Goal: Navigation & Orientation: Find specific page/section

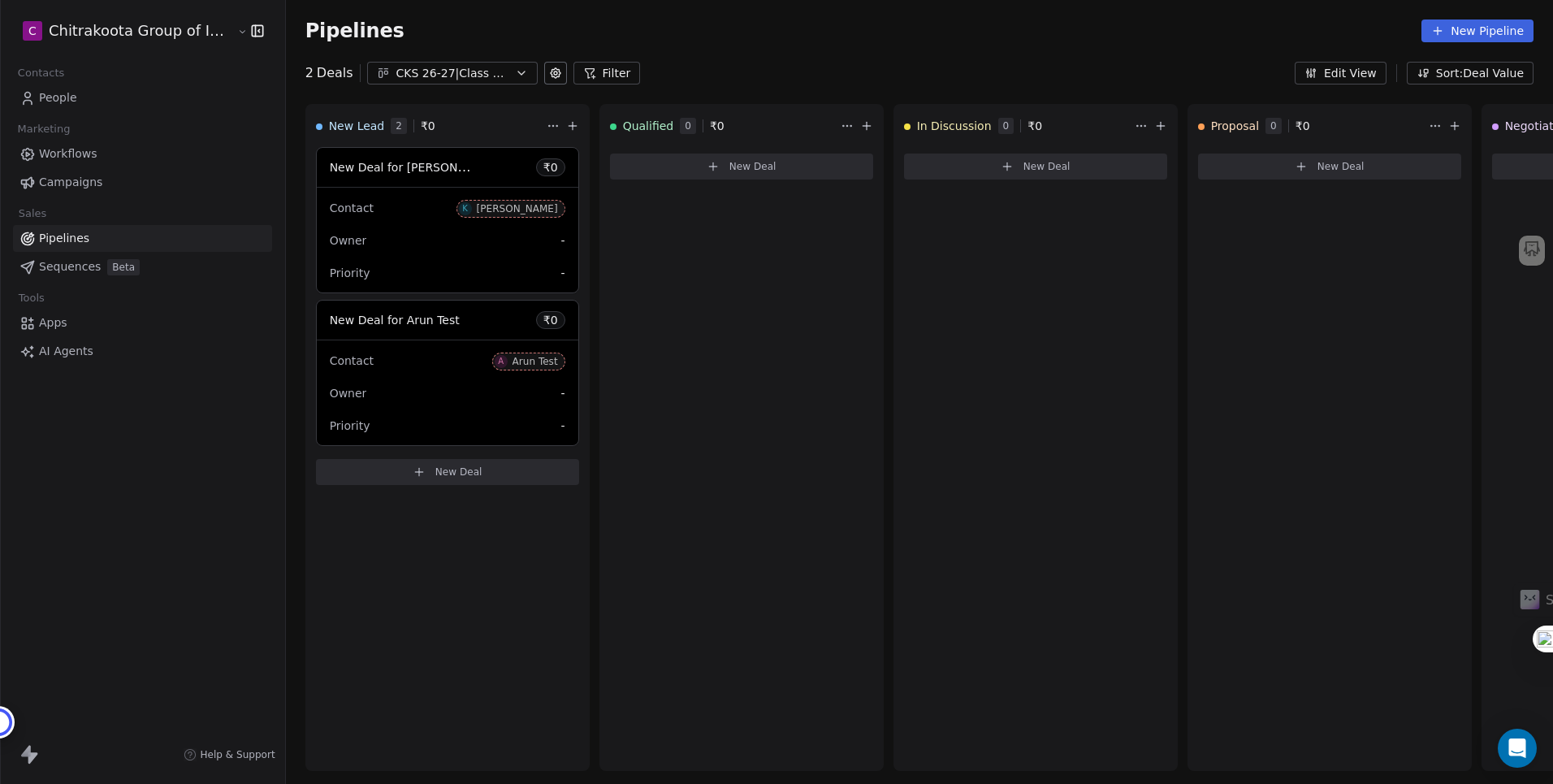
click at [72, 99] on span "People" at bounding box center [58, 98] width 38 height 17
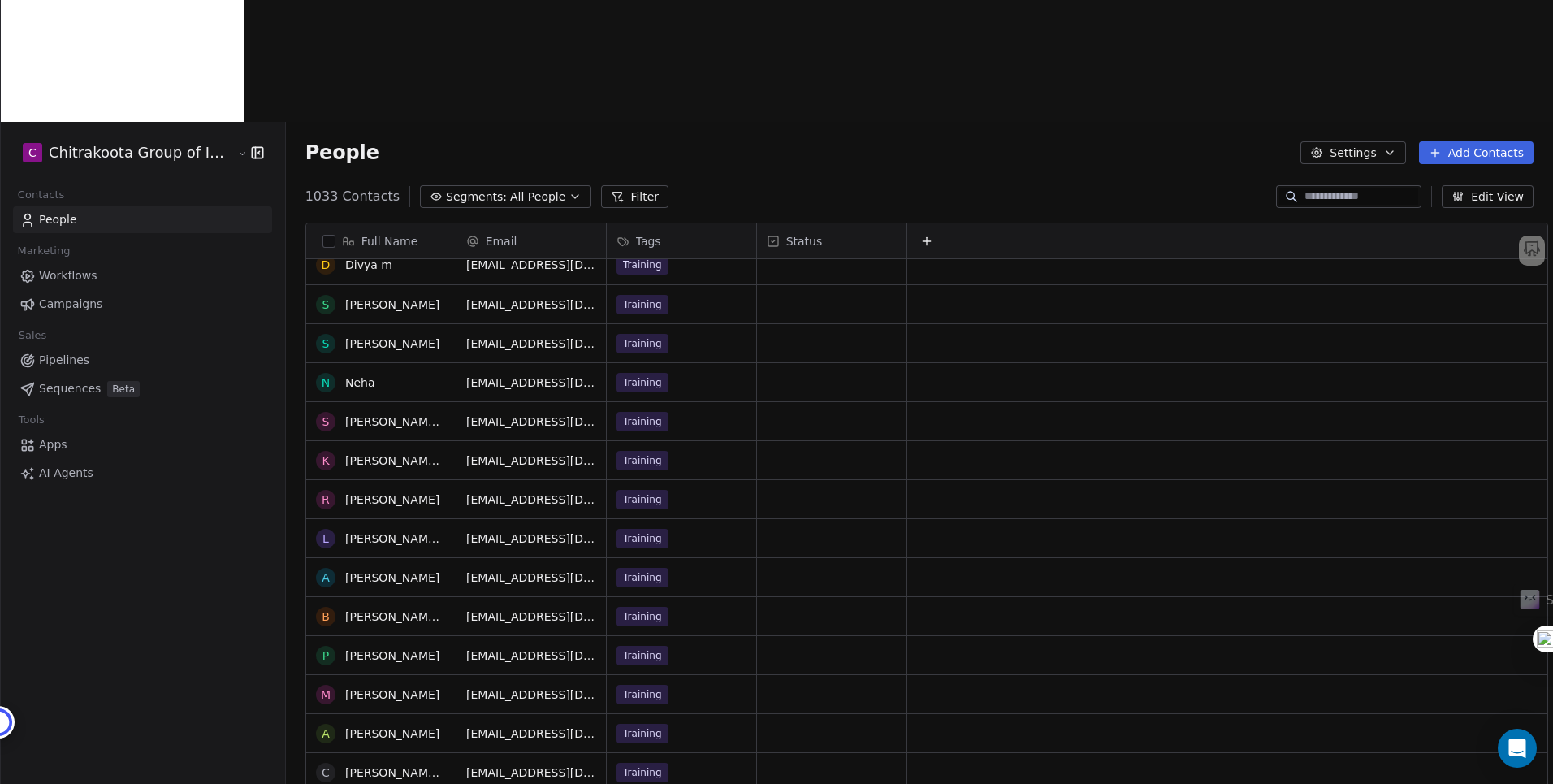
scroll to position [15, 0]
drag, startPoint x: 294, startPoint y: 72, endPoint x: 331, endPoint y: 73, distance: 37.0
click at [331, 187] on span "1033 Contacts" at bounding box center [352, 197] width 94 height 20
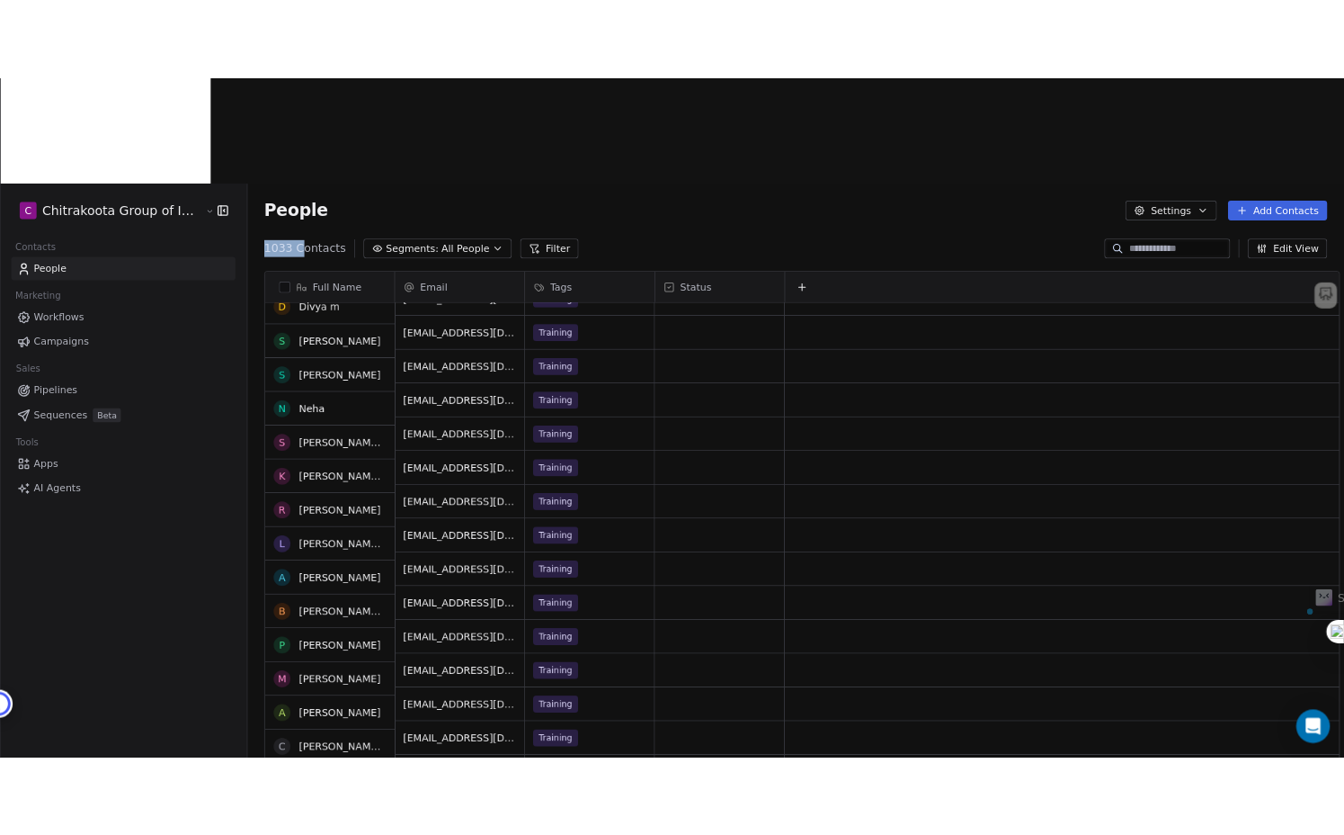
scroll to position [243, 0]
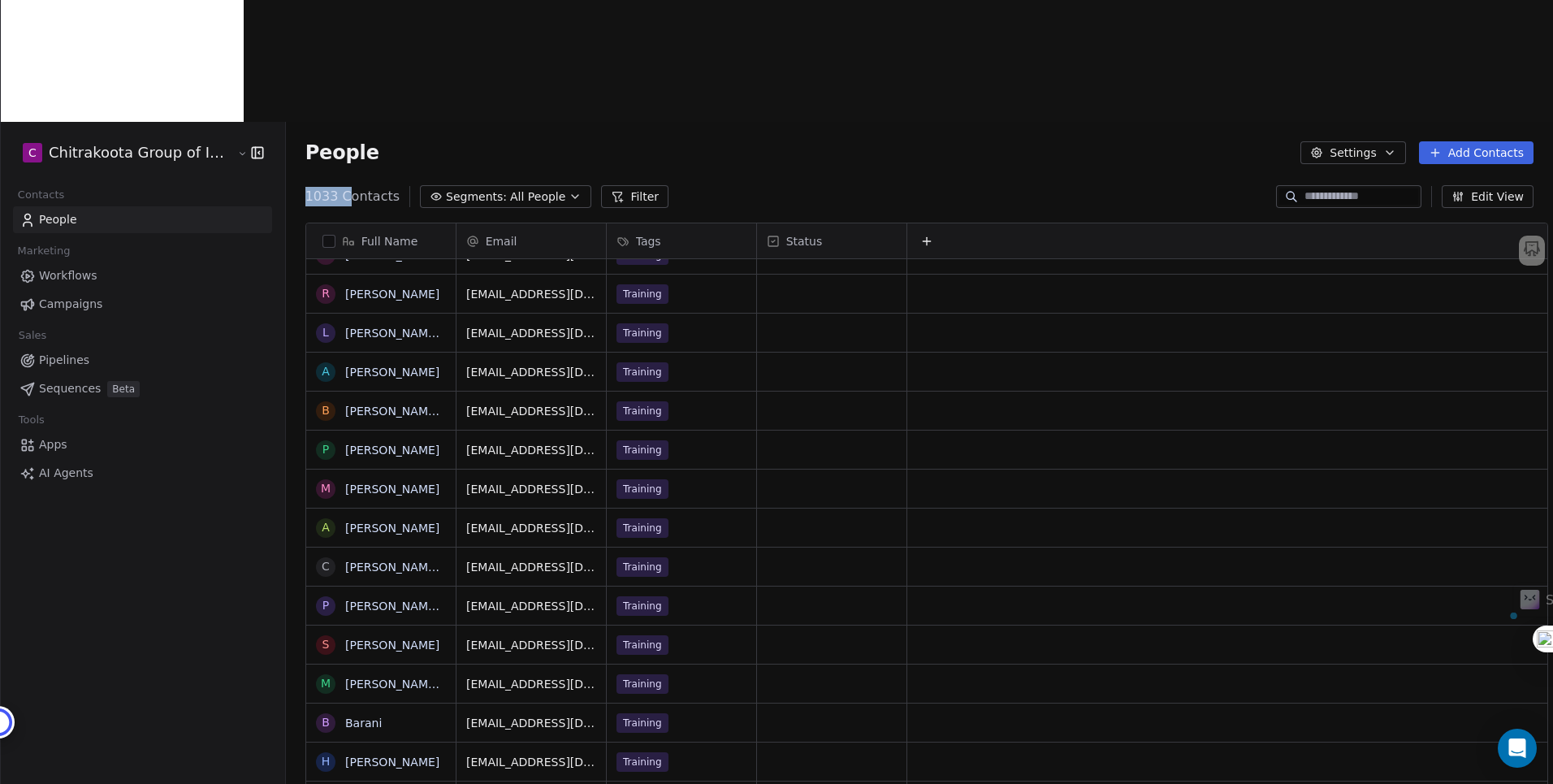
click at [63, 351] on span "Pipelines" at bounding box center [64, 359] width 51 height 17
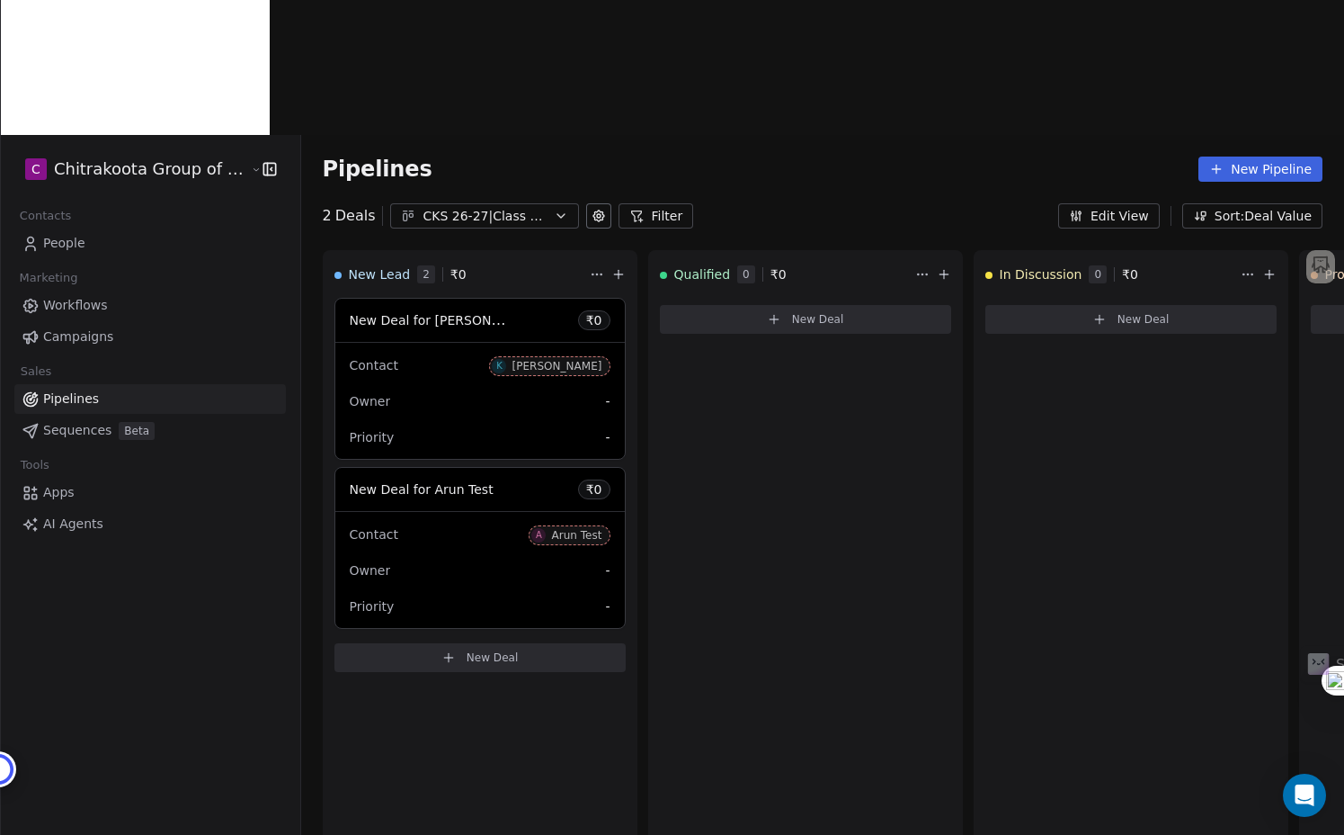
click at [102, 228] on link "People" at bounding box center [150, 243] width 272 height 30
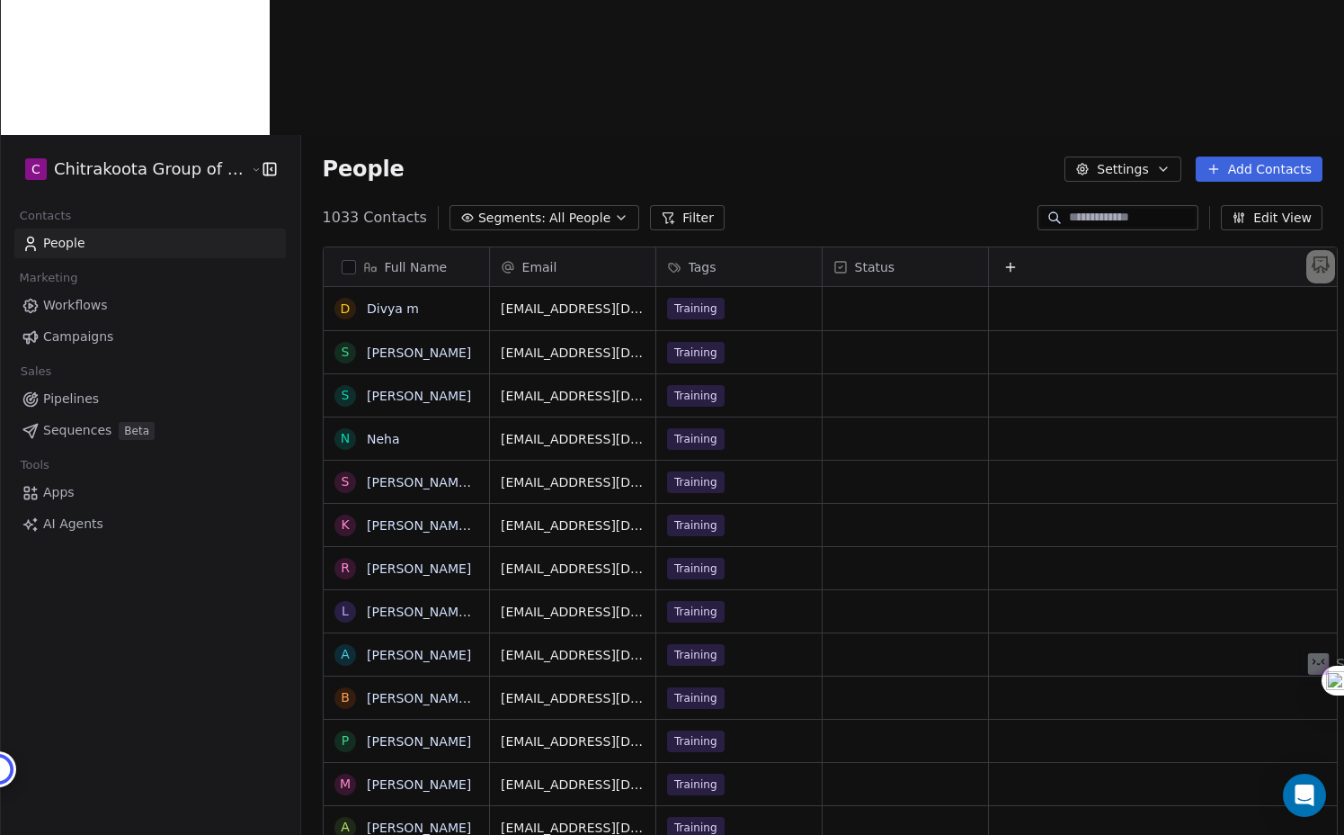
scroll to position [735, 1058]
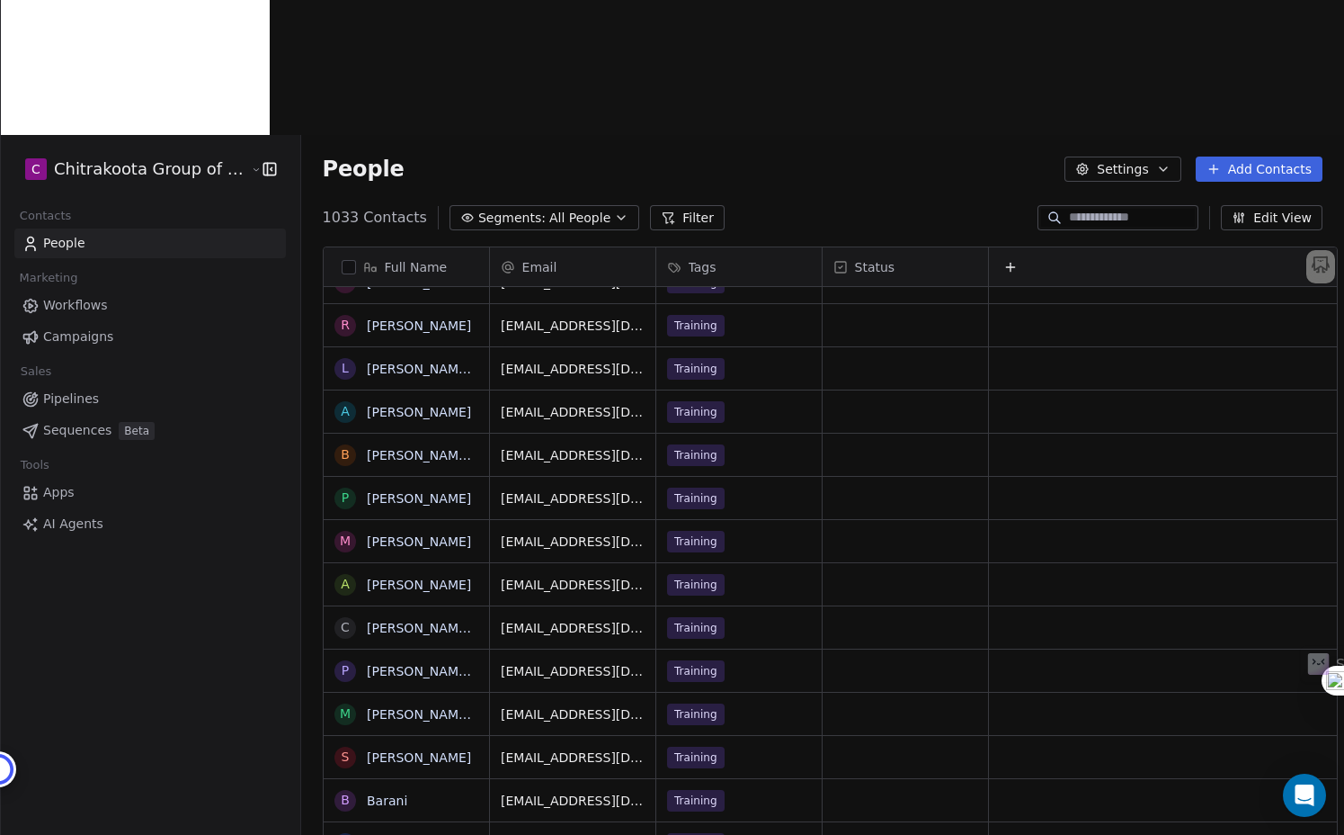
click at [86, 389] on span "Pipelines" at bounding box center [71, 398] width 56 height 19
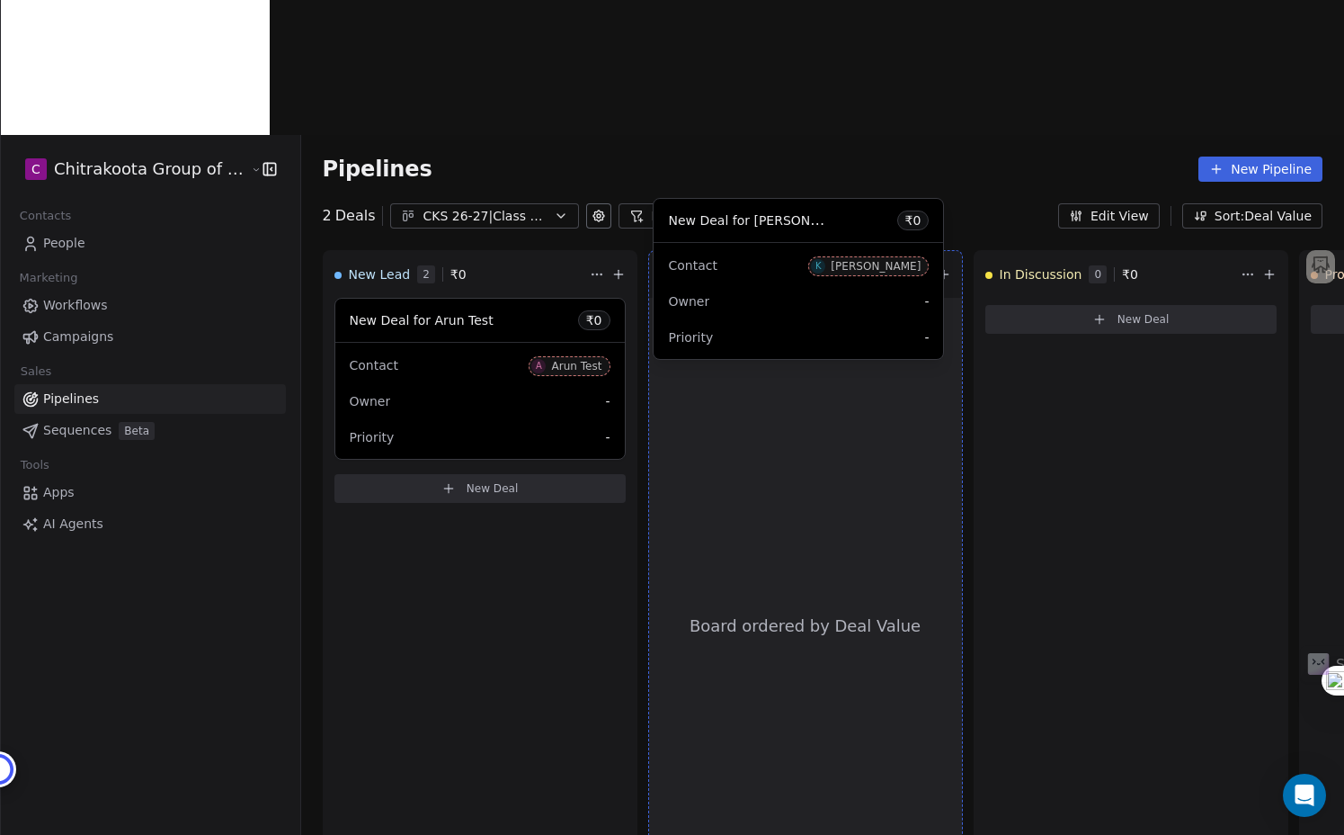
drag, startPoint x: 414, startPoint y: 247, endPoint x: 751, endPoint y: 281, distance: 339.0
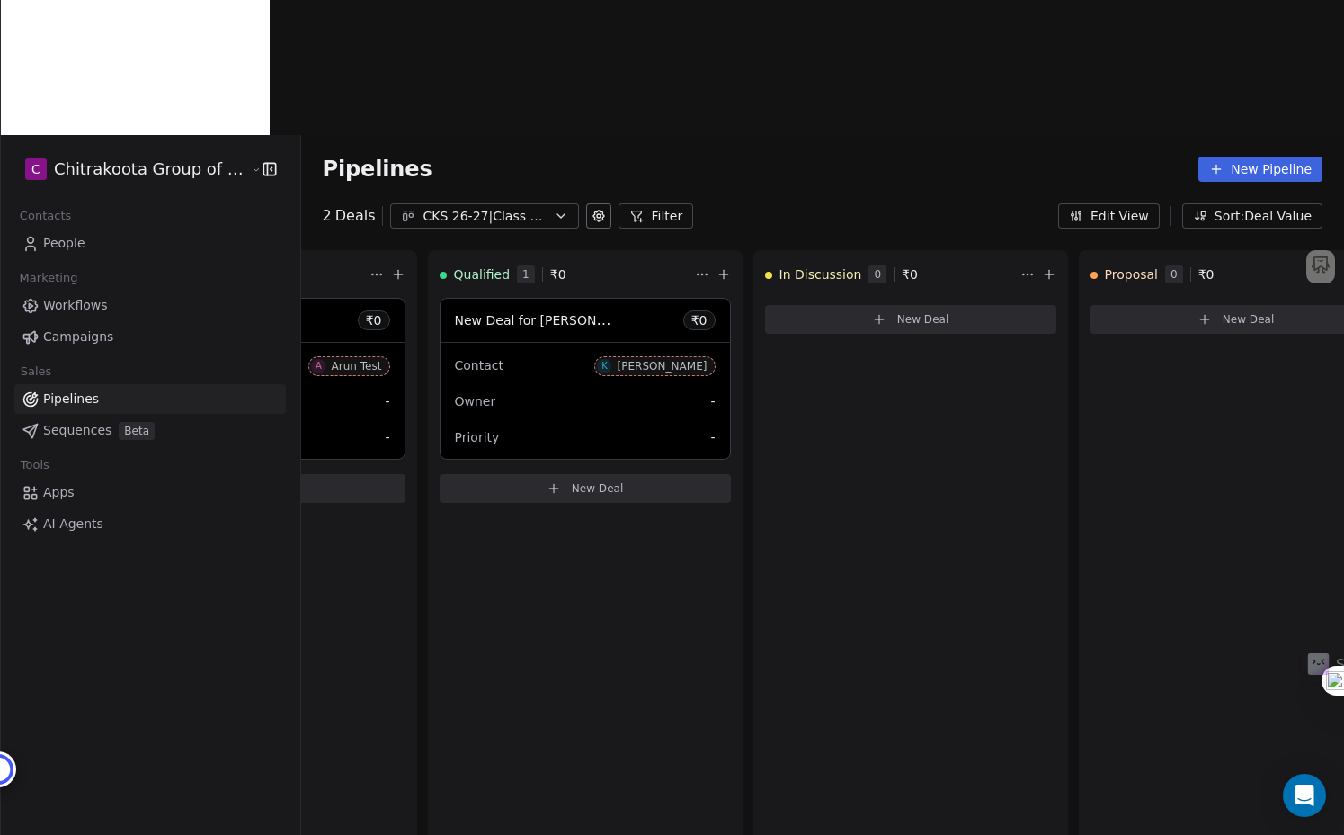
scroll to position [0, 272]
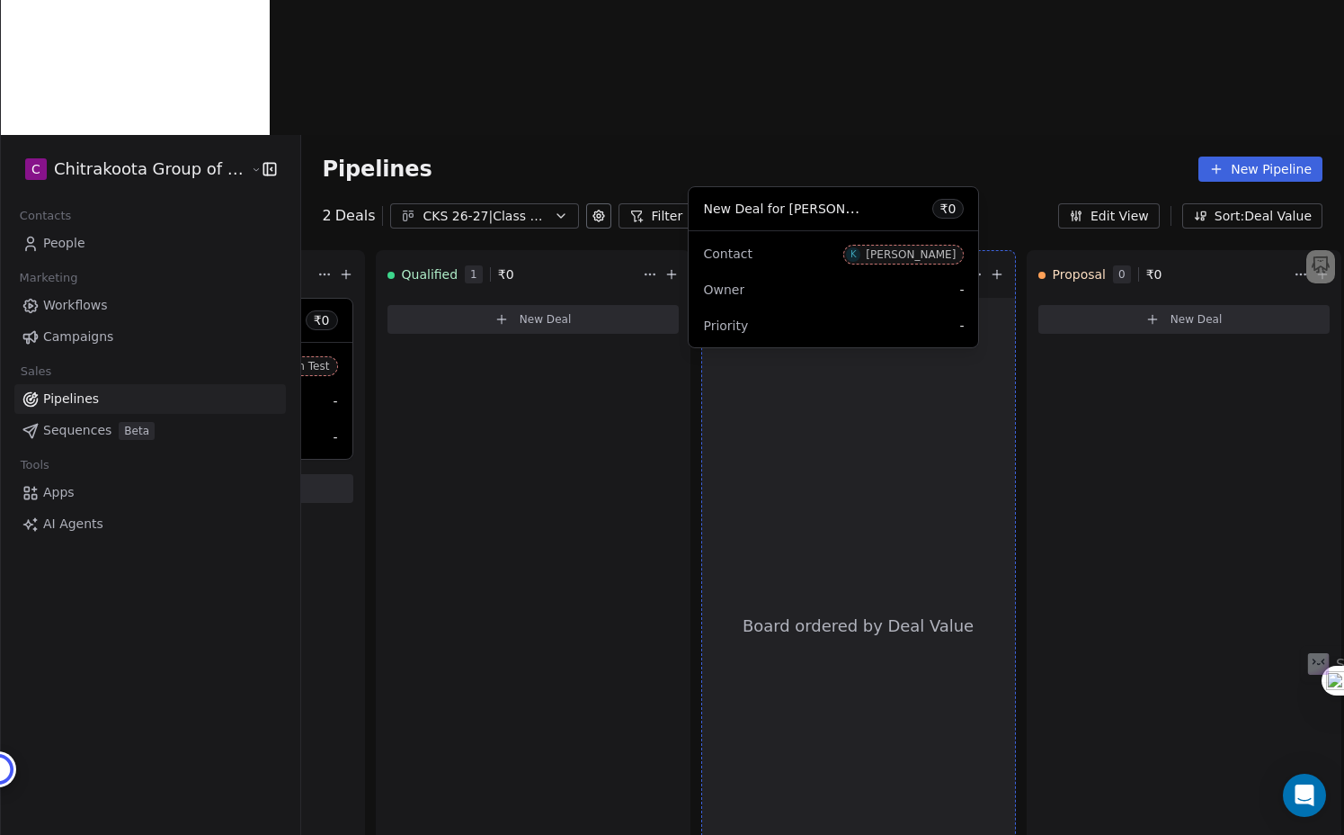
drag, startPoint x: 498, startPoint y: 271, endPoint x: 814, endPoint y: 295, distance: 316.6
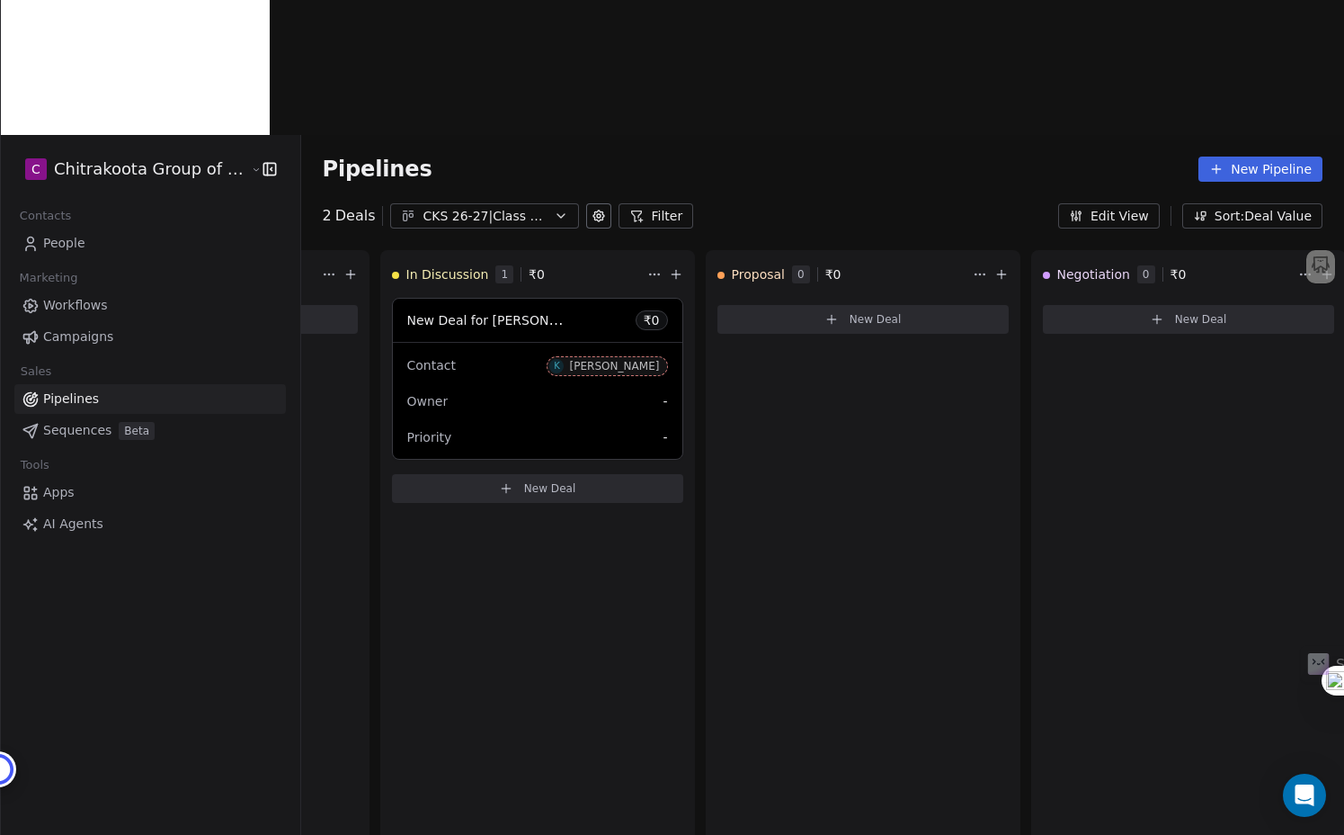
scroll to position [0, 674]
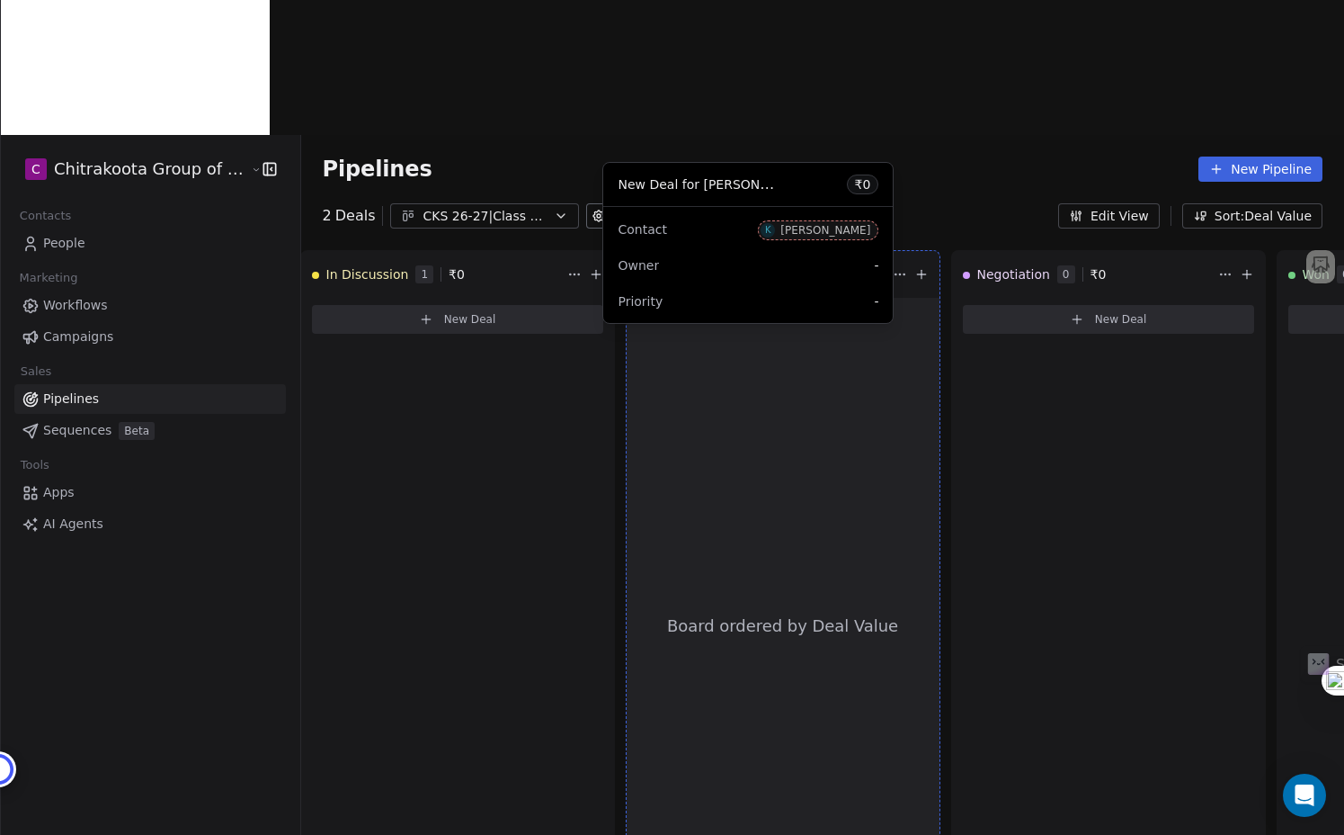
drag, startPoint x: 417, startPoint y: 263, endPoint x: 724, endPoint y: 263, distance: 306.7
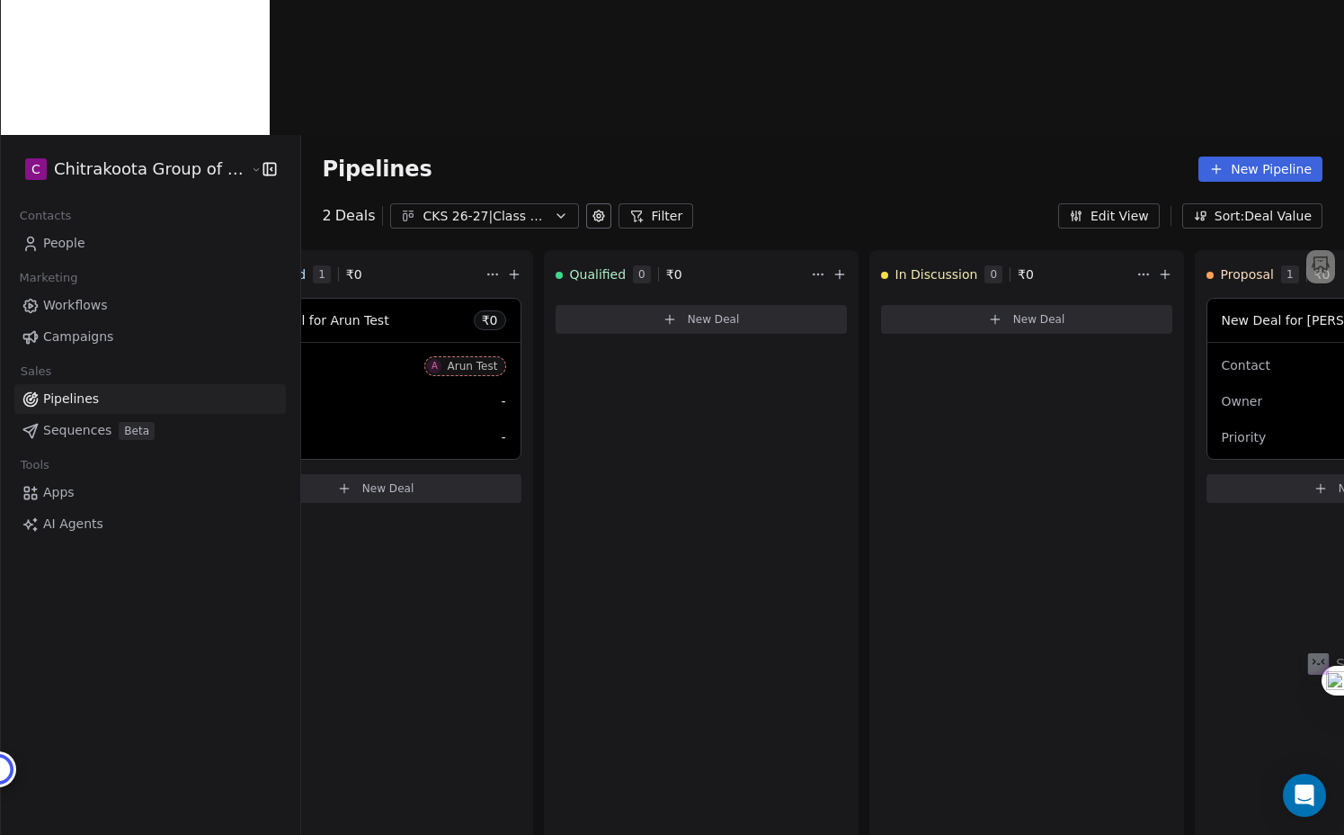
scroll to position [0, 0]
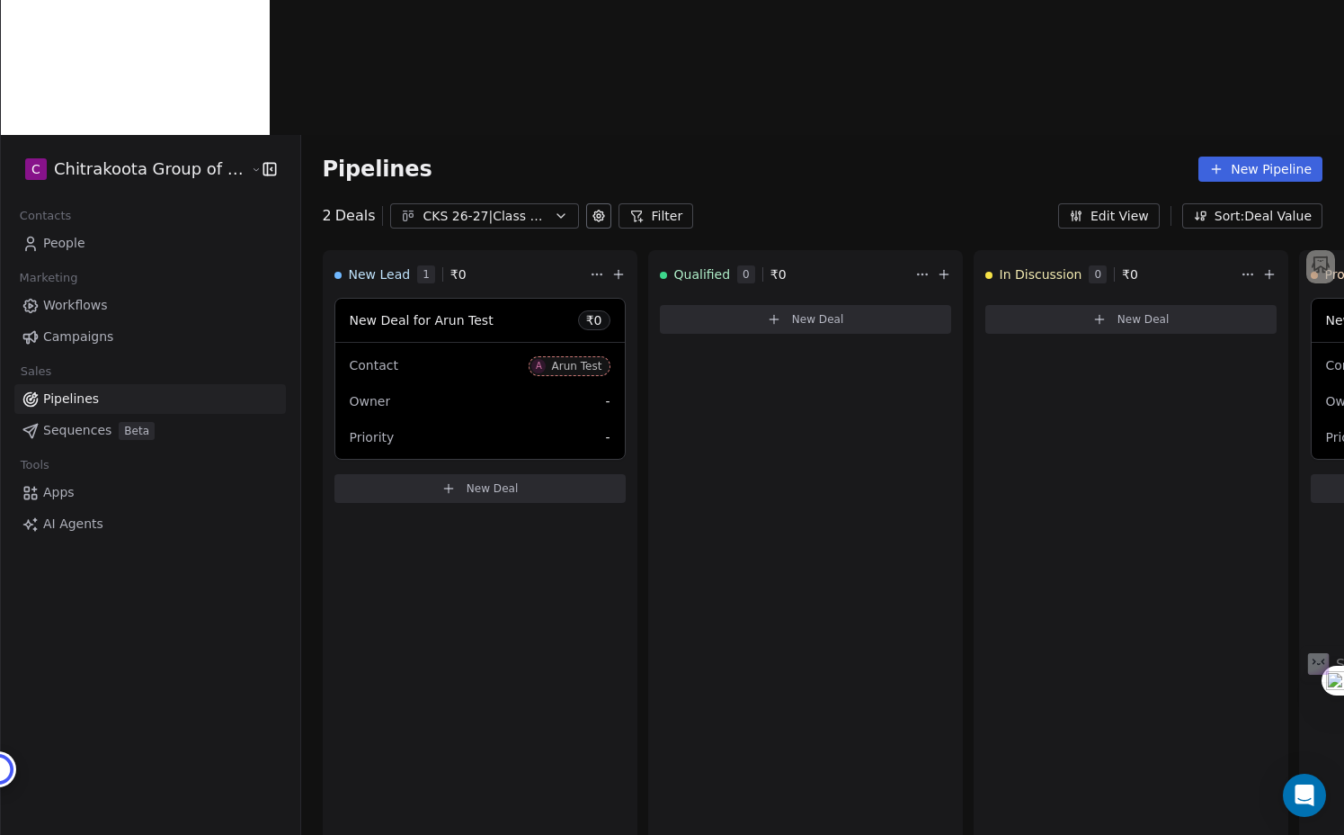
click at [82, 234] on span "People" at bounding box center [64, 243] width 42 height 19
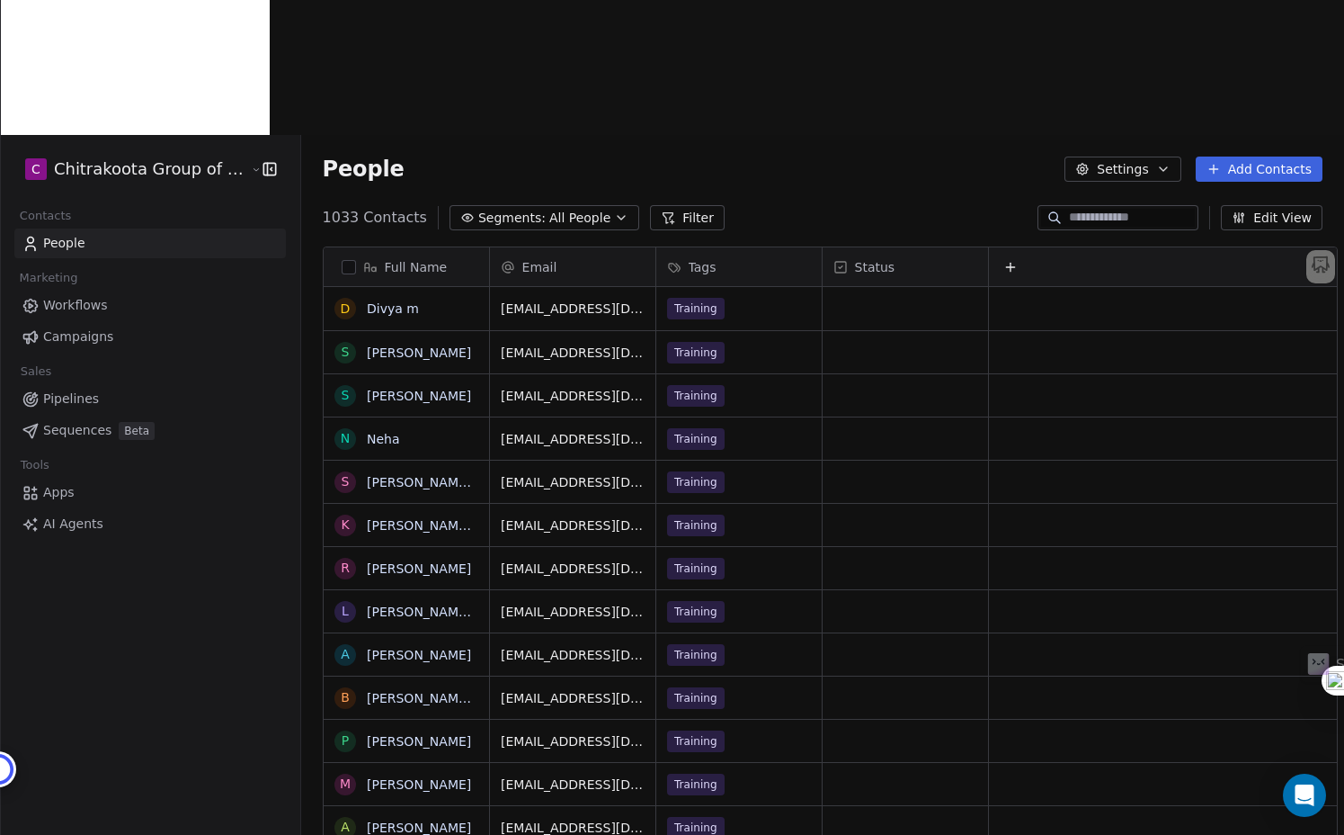
scroll to position [735, 1058]
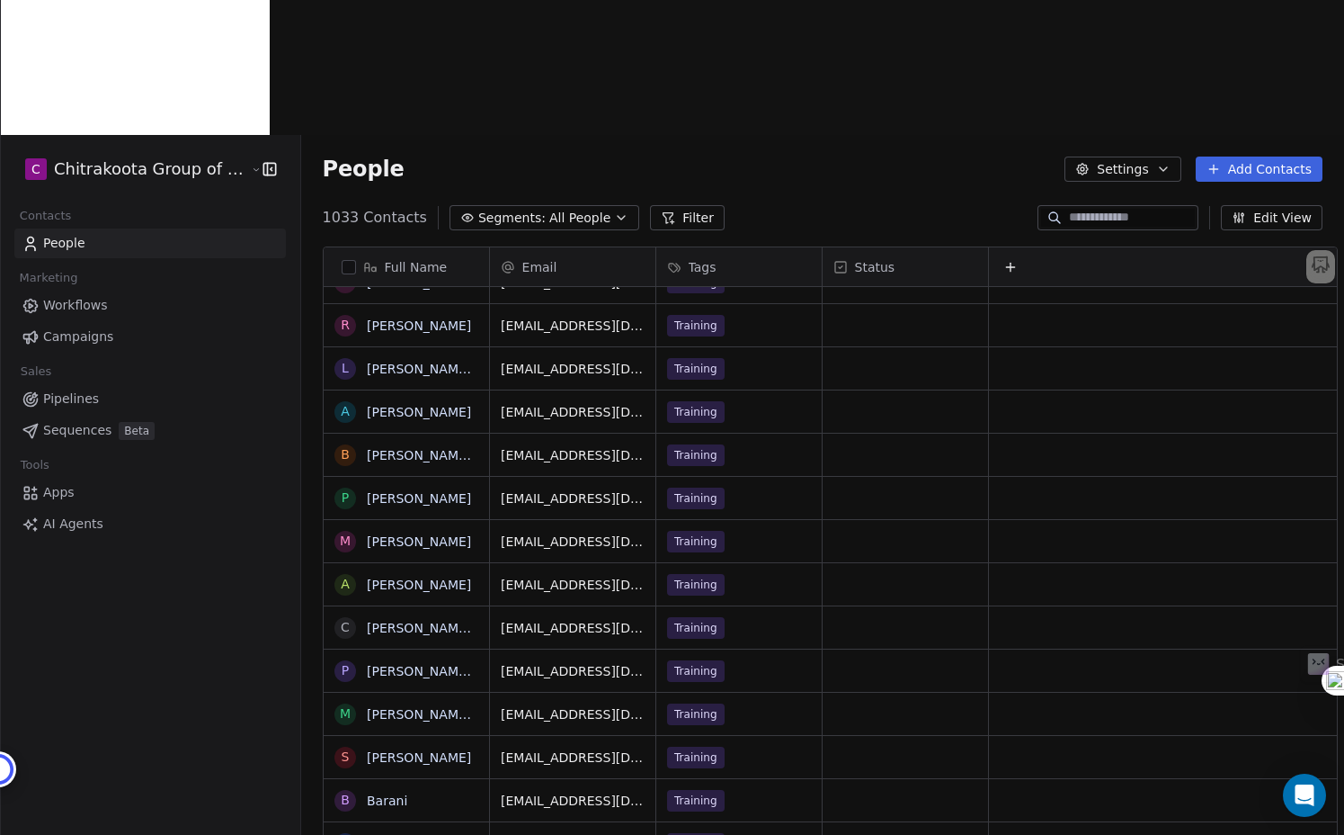
click at [81, 327] on span "Campaigns" at bounding box center [78, 336] width 70 height 19
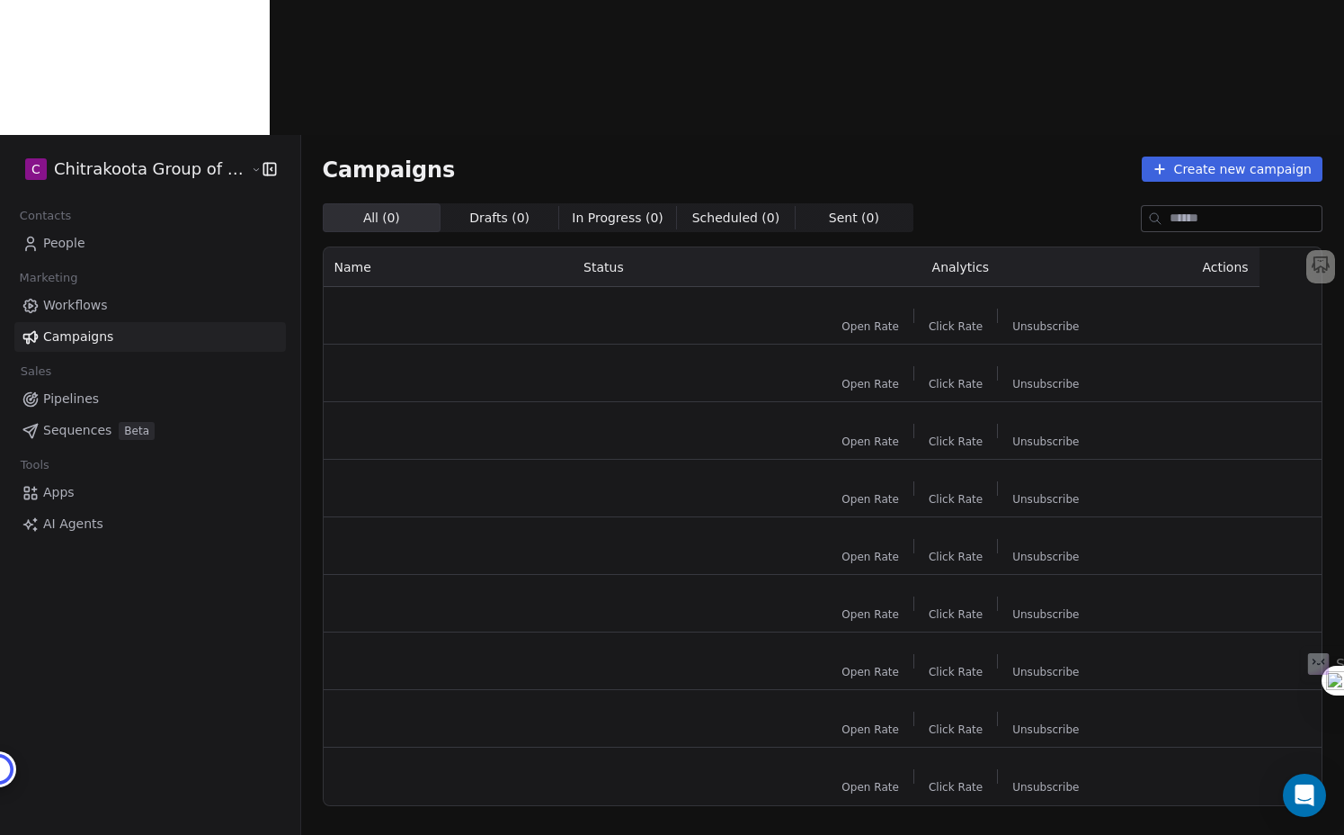
click at [78, 389] on span "Pipelines" at bounding box center [71, 398] width 56 height 19
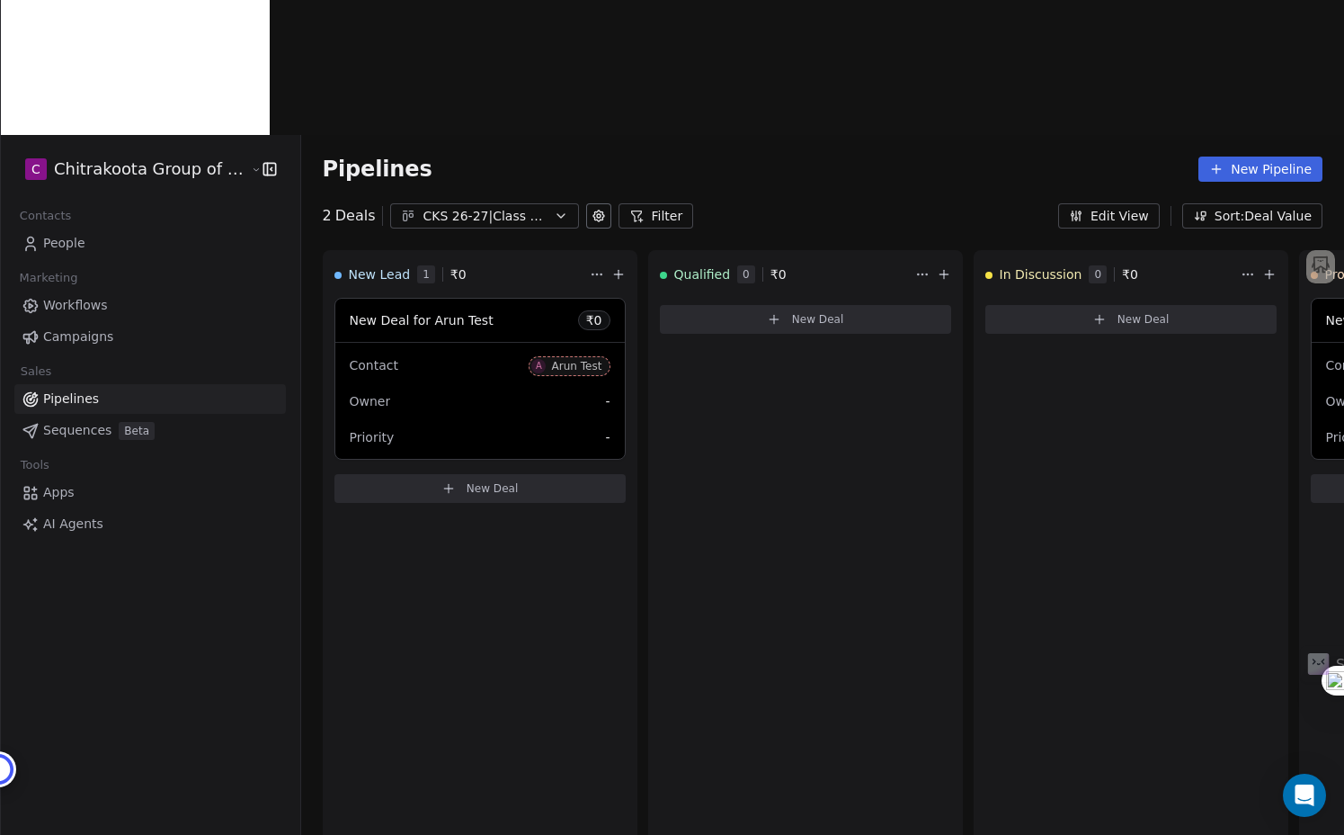
scroll to position [0, 390]
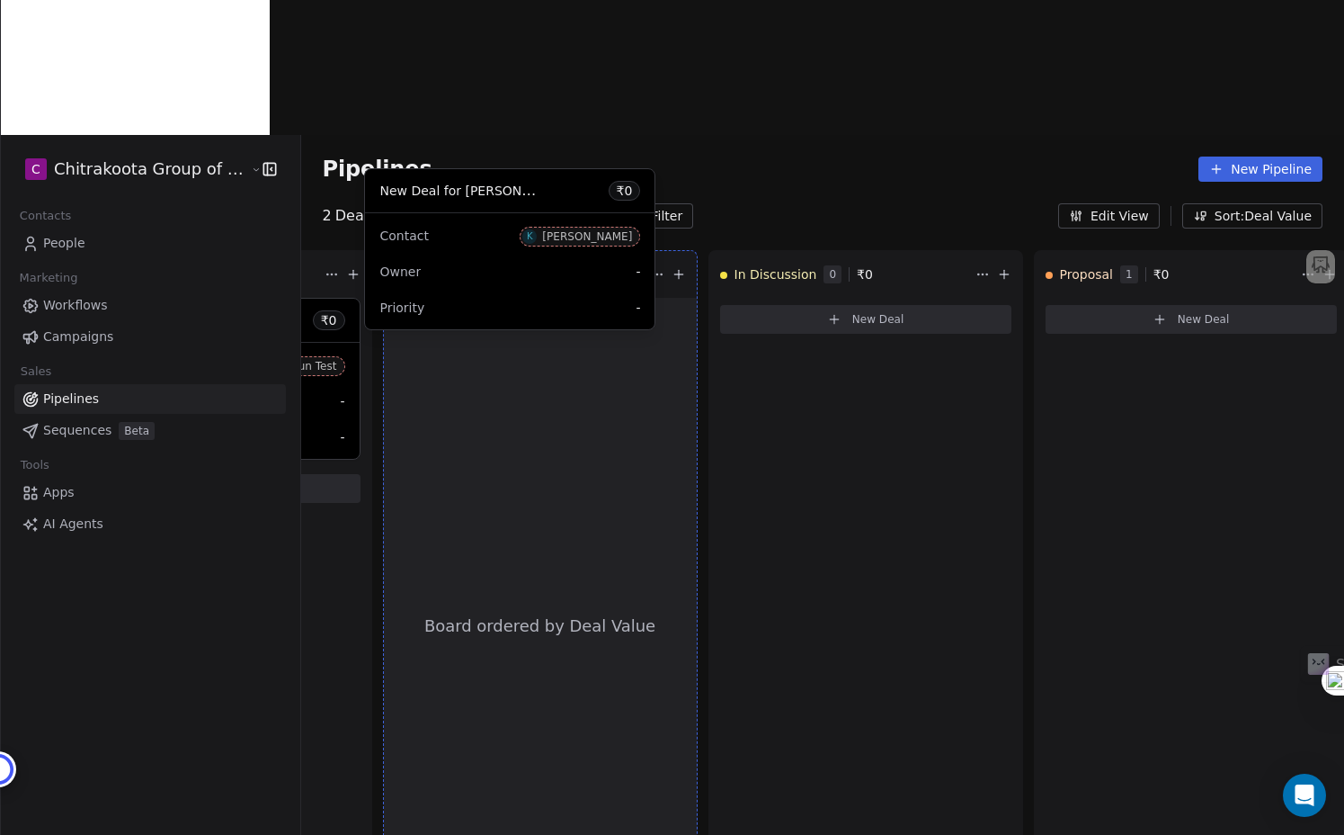
drag, startPoint x: 1005, startPoint y: 294, endPoint x: 467, endPoint y: 299, distance: 538.7
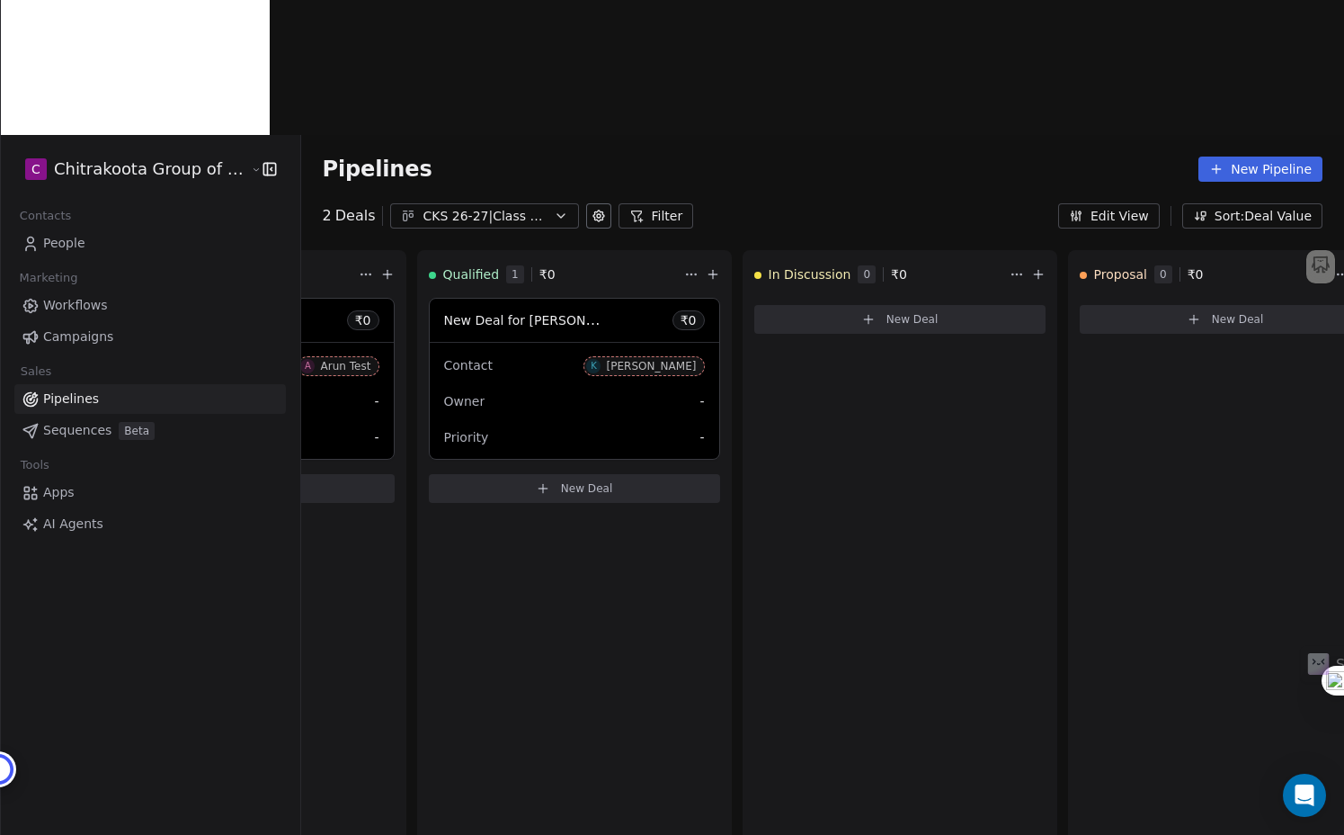
scroll to position [0, 0]
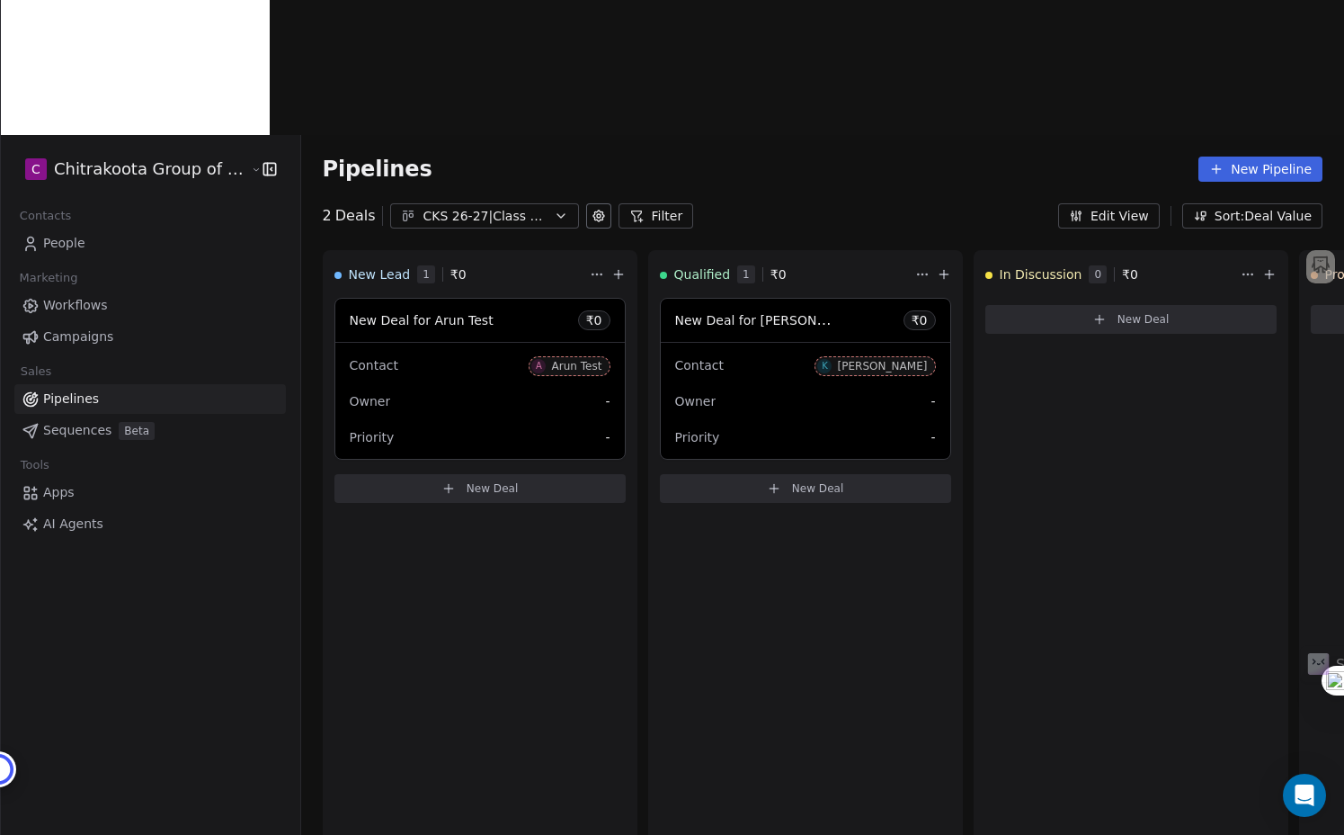
click at [759, 350] on div "Contact K Kiran N" at bounding box center [805, 365] width 261 height 30
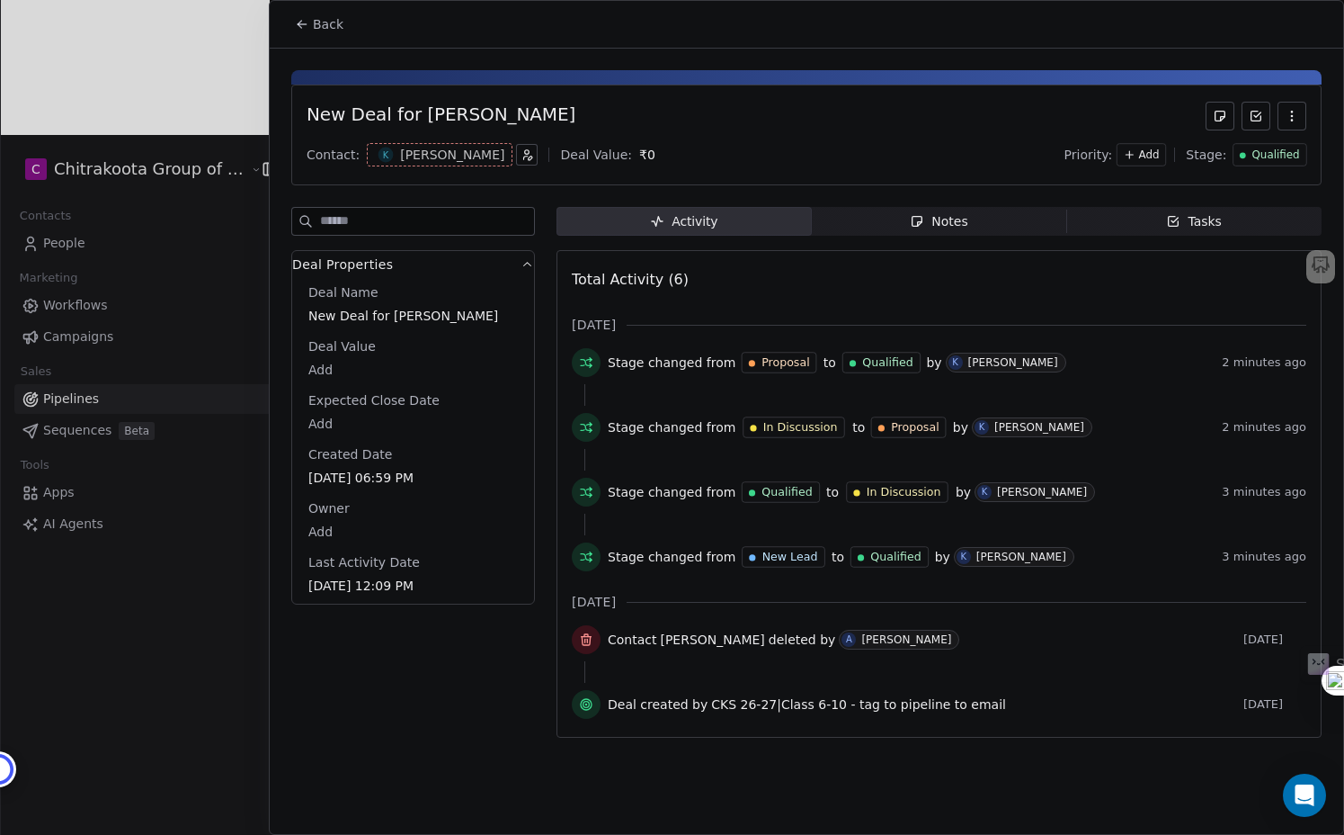
click at [951, 221] on div "Notes" at bounding box center [939, 221] width 58 height 19
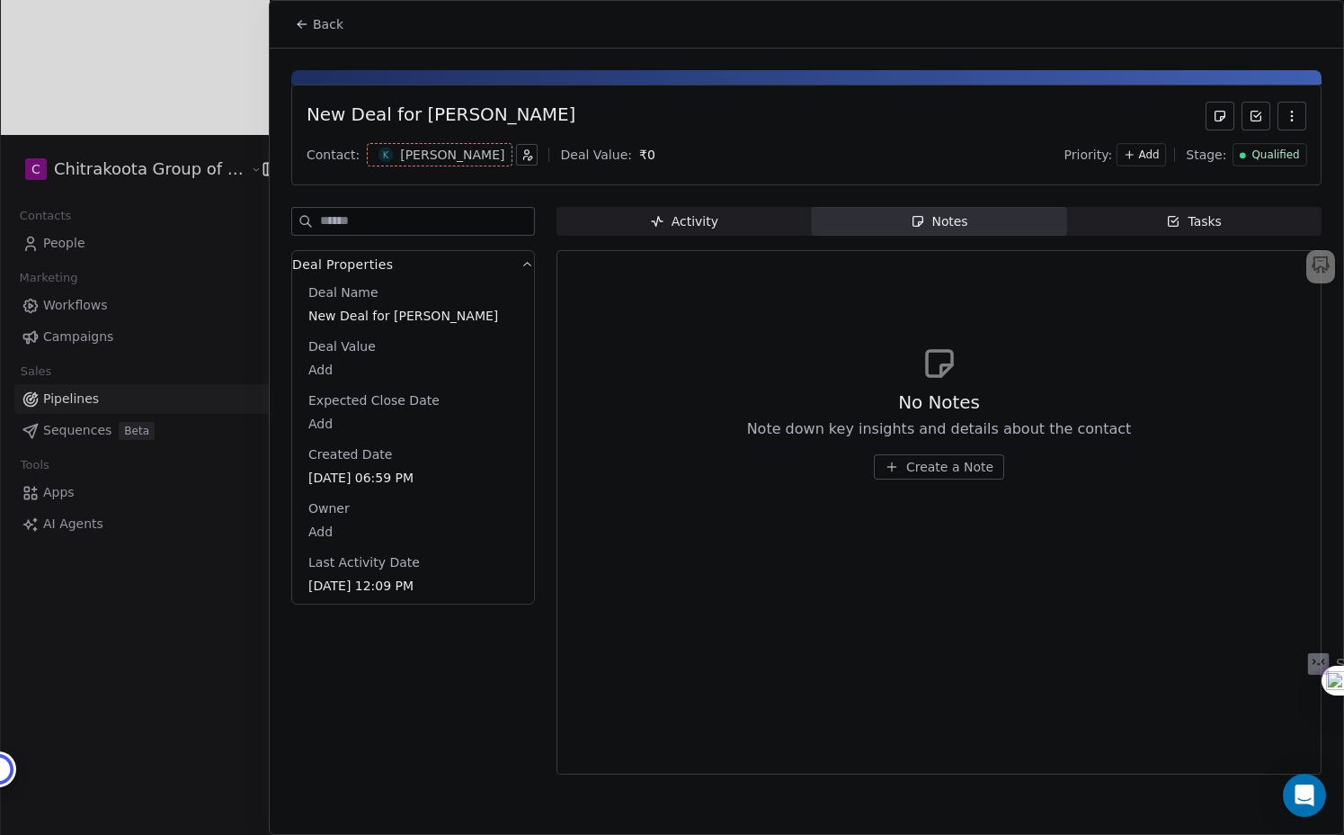
click at [1197, 219] on div "Tasks" at bounding box center [1194, 221] width 56 height 19
click at [698, 229] on div "Activity" at bounding box center [684, 221] width 68 height 19
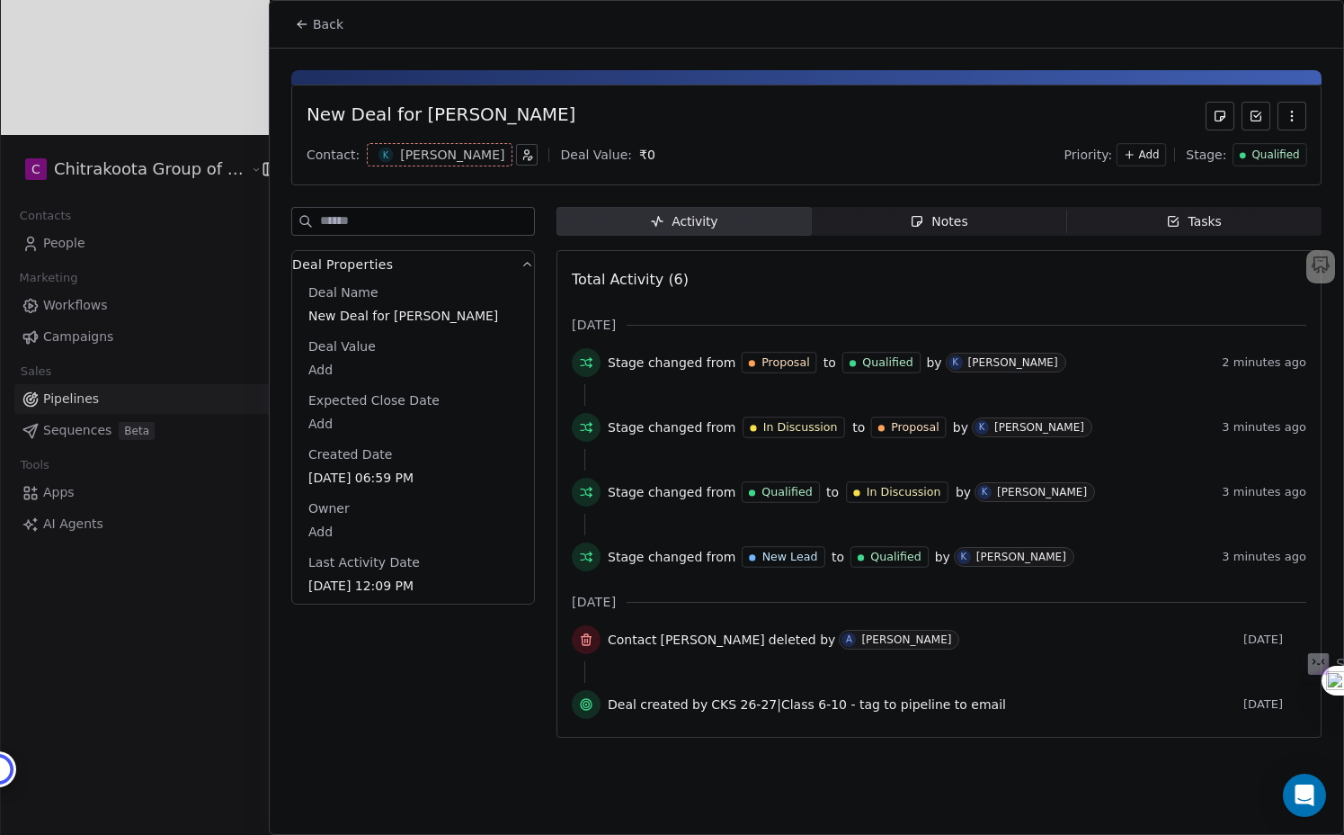
click at [326, 30] on span "Back" at bounding box center [328, 24] width 31 height 18
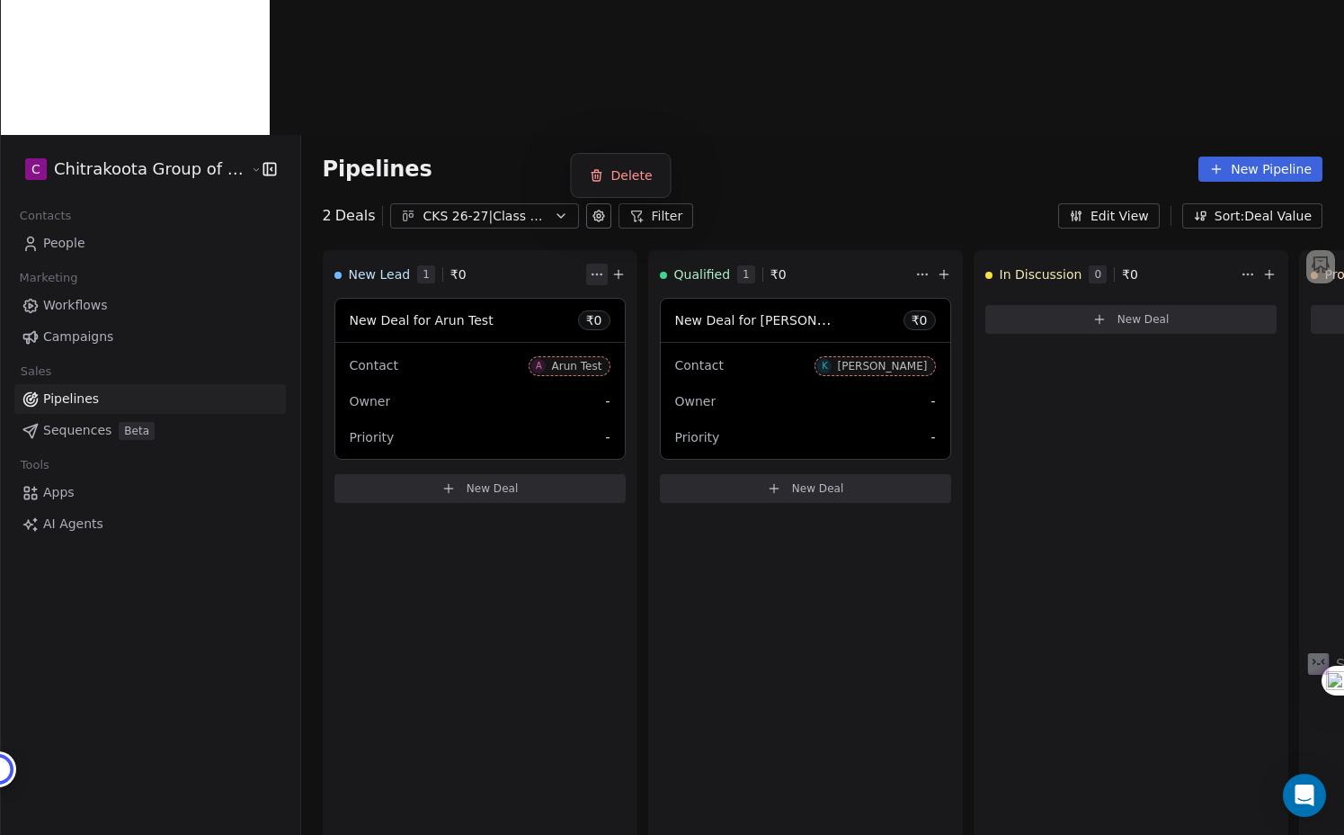
click at [584, 140] on html "C Chitrakoota Group of Institutions Contacts People Marketing Workflows Campaig…" at bounding box center [672, 484] width 1344 height 969
click at [453, 283] on html "C Chitrakoota Group of Institutions Contacts People Marketing Workflows Campaig…" at bounding box center [672, 484] width 1344 height 969
click at [446, 343] on div "Contact A Arun Test Owner - Priority -" at bounding box center [480, 401] width 290 height 116
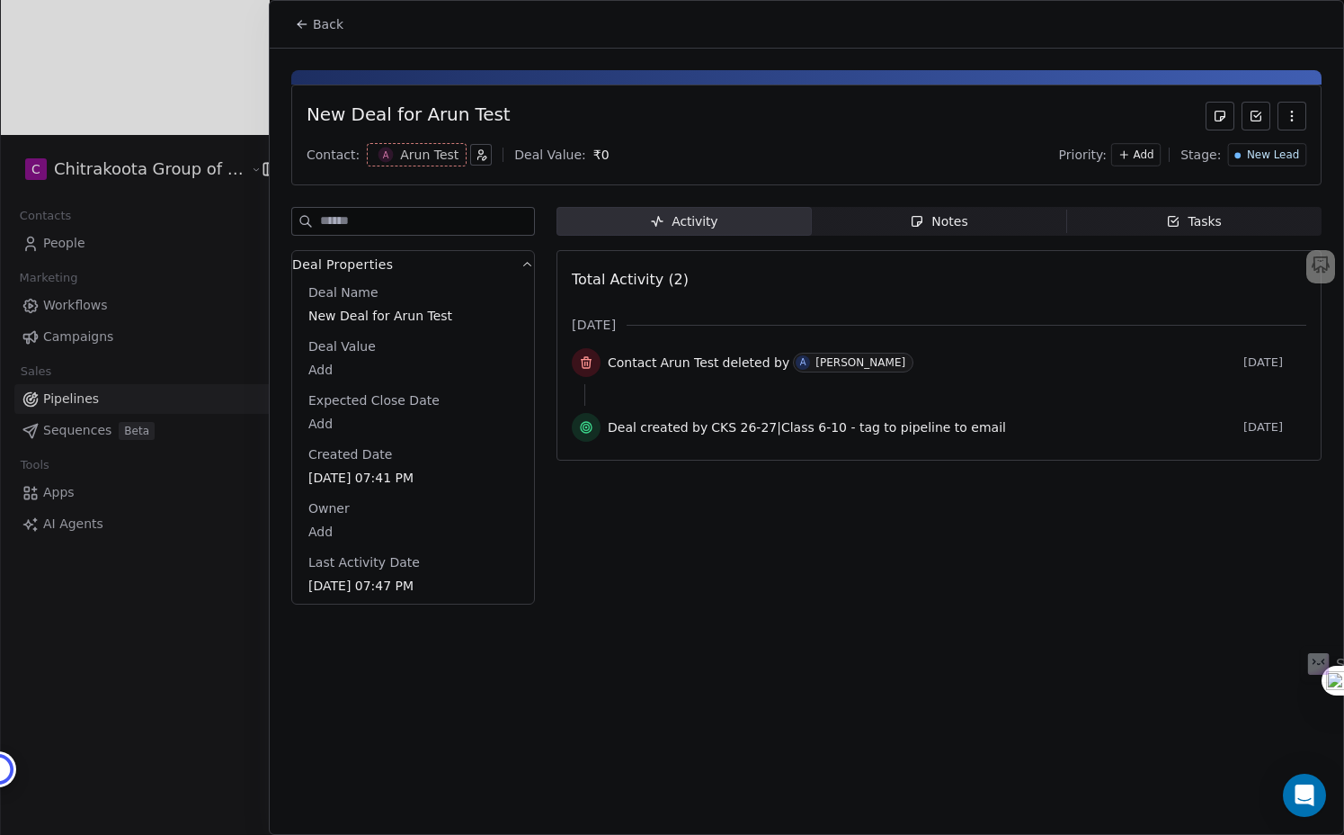
click at [480, 164] on button "button" at bounding box center [481, 155] width 22 height 22
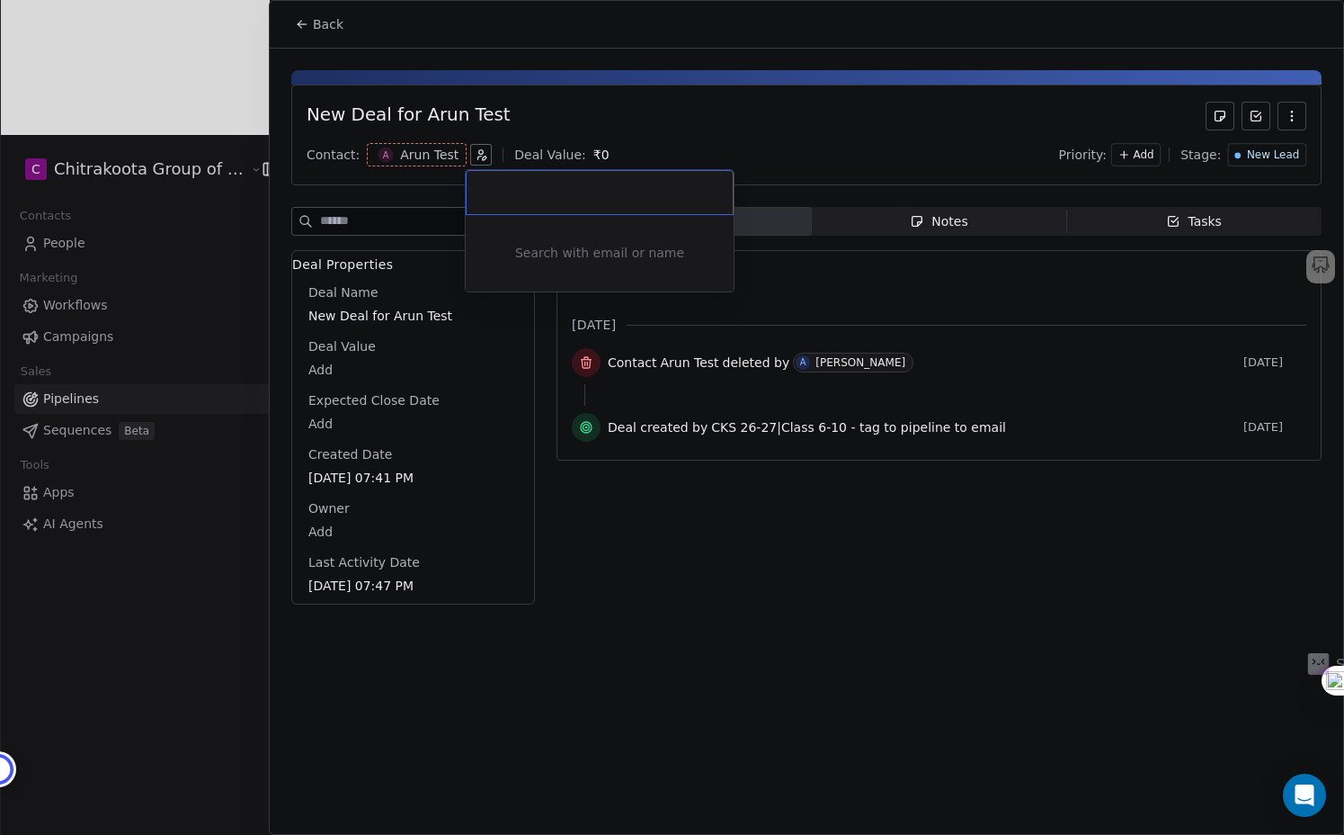
click at [628, 648] on html "C Chitrakoota Group of Institutions Contacts People Marketing Workflows Campaig…" at bounding box center [672, 484] width 1344 height 969
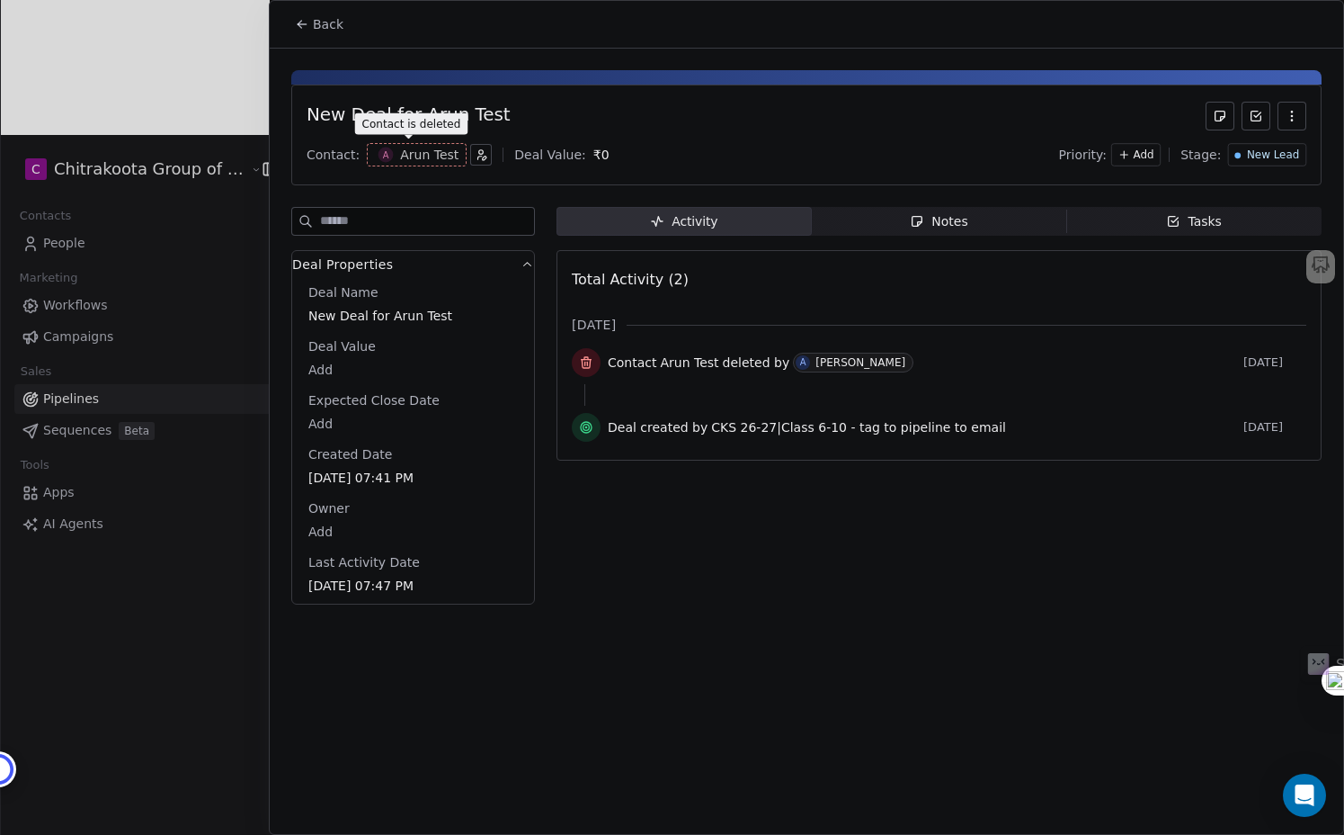
click at [400, 161] on div "Arun Test" at bounding box center [429, 155] width 58 height 18
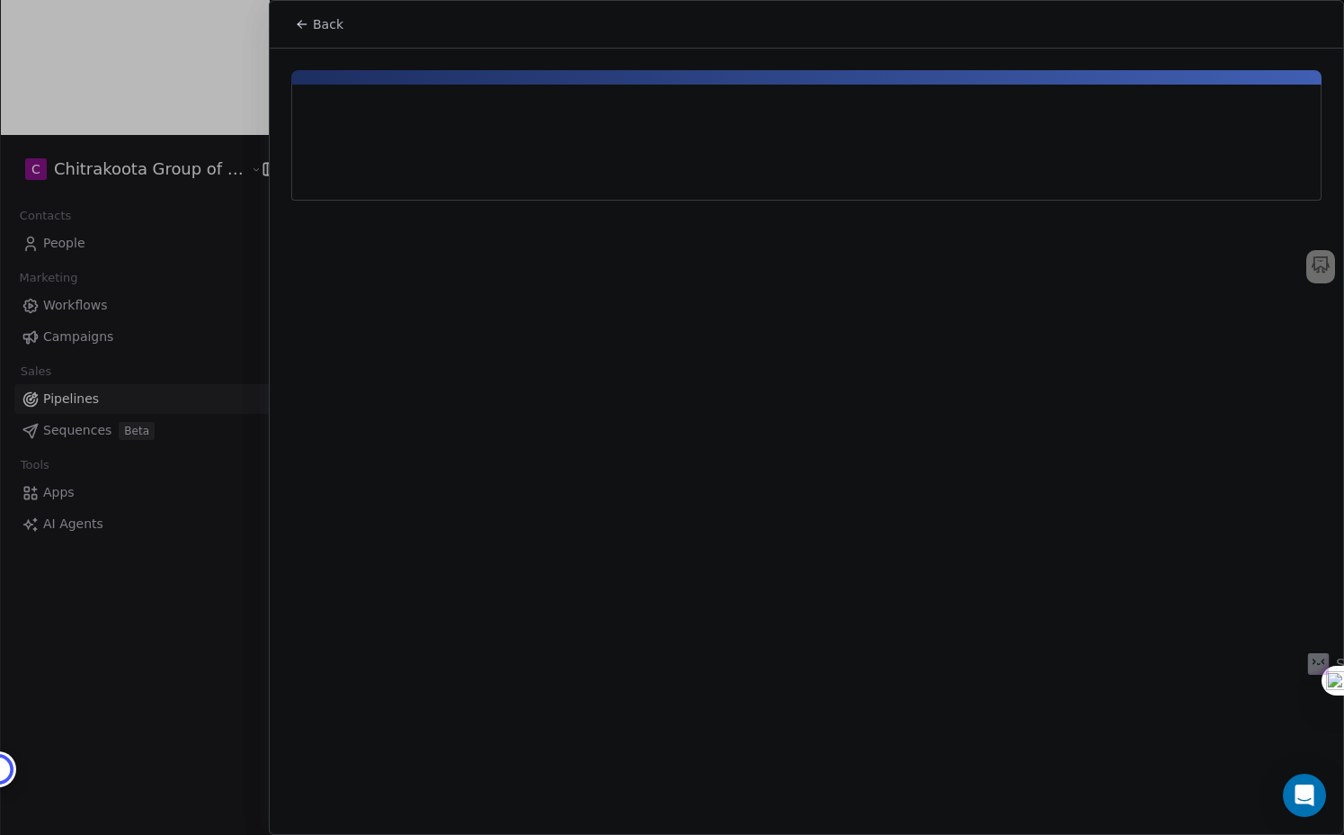
click at [97, 267] on div at bounding box center [672, 417] width 1344 height 835
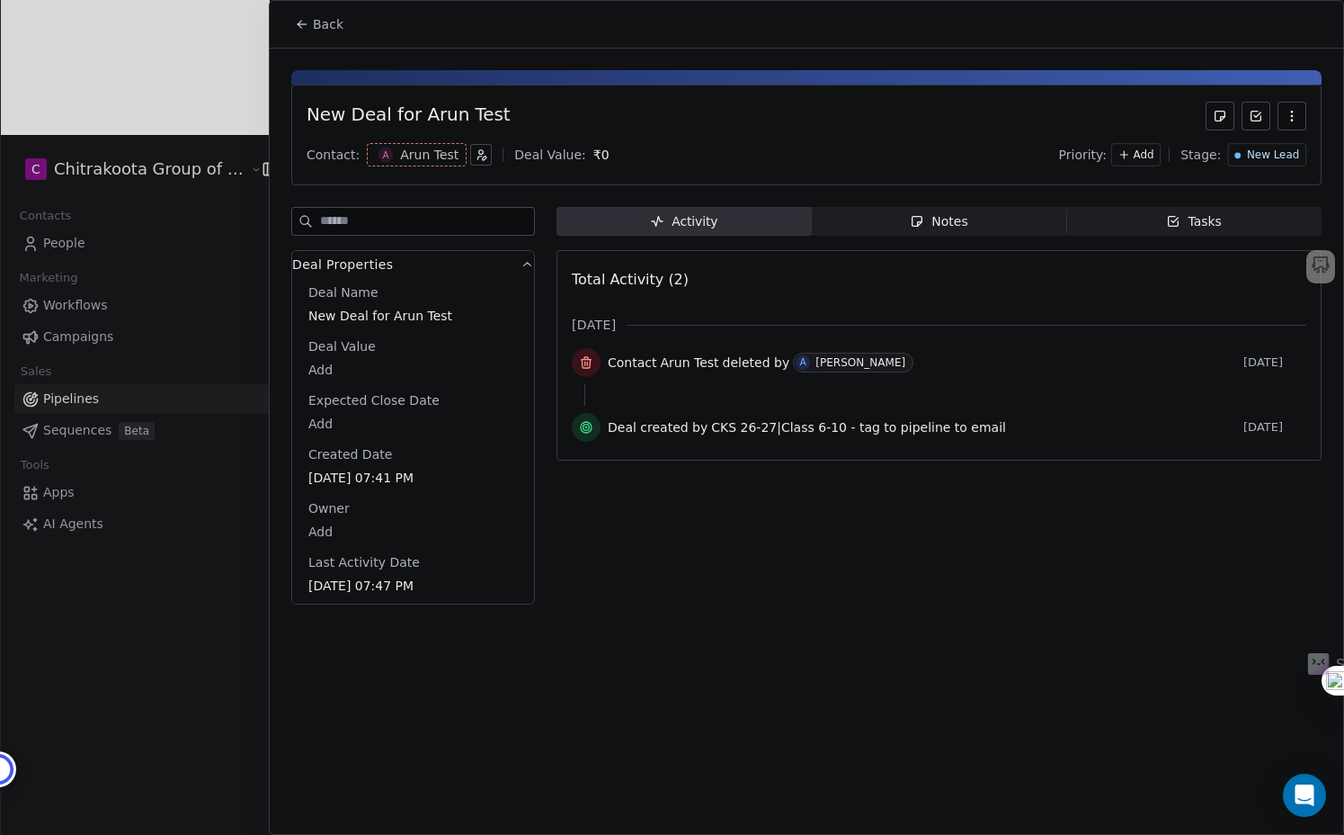
click at [93, 254] on div at bounding box center [672, 417] width 1344 height 835
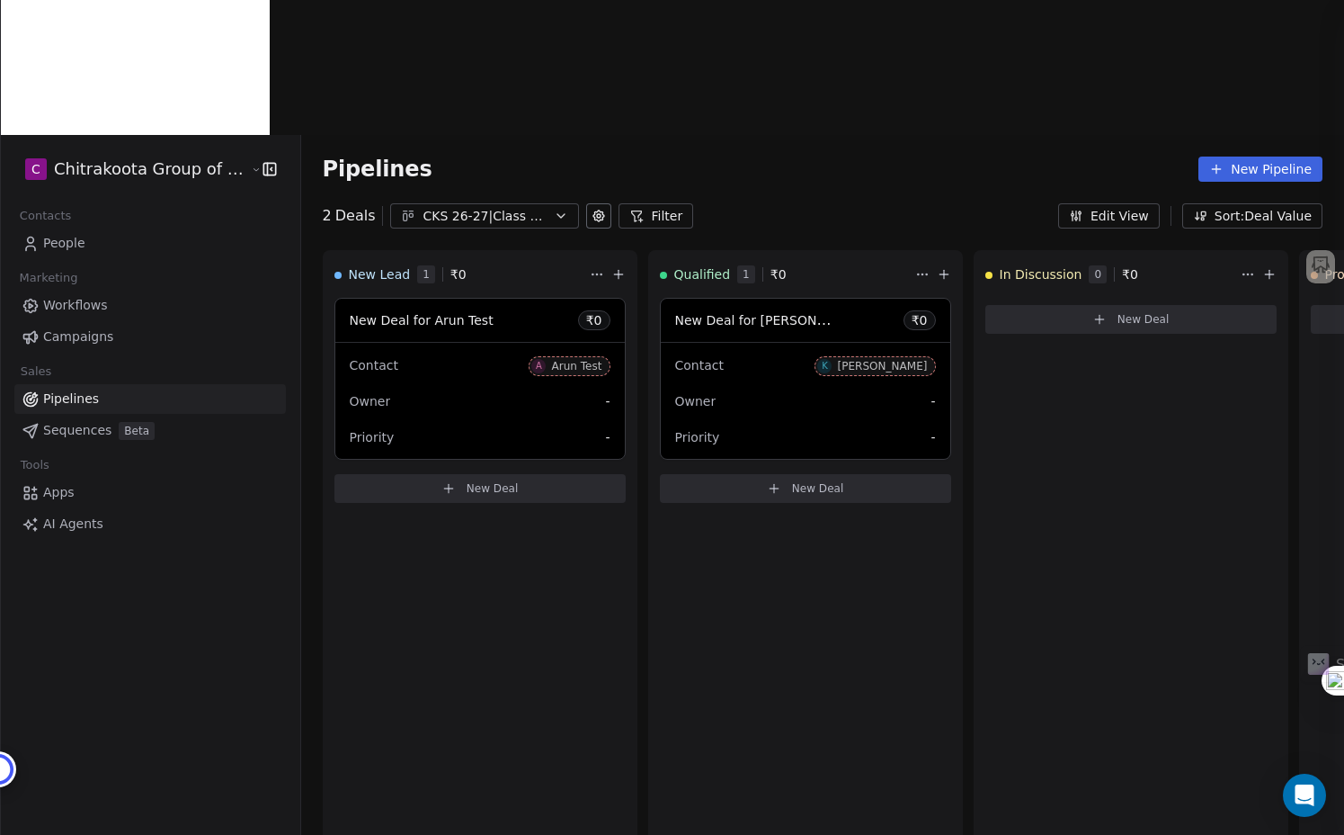
click at [81, 268] on div at bounding box center [672, 417] width 1344 height 835
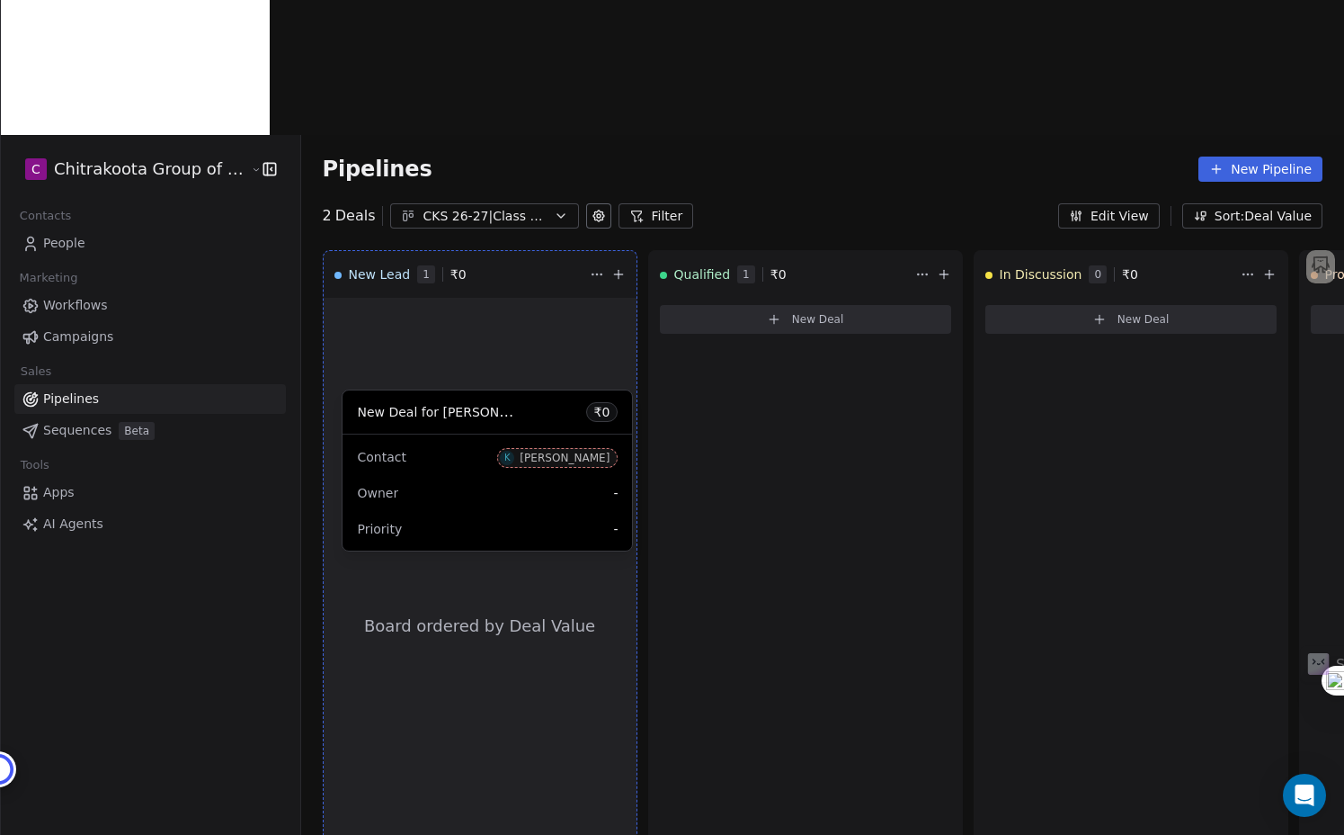
drag, startPoint x: 771, startPoint y: 190, endPoint x: 468, endPoint y: 416, distance: 378.4
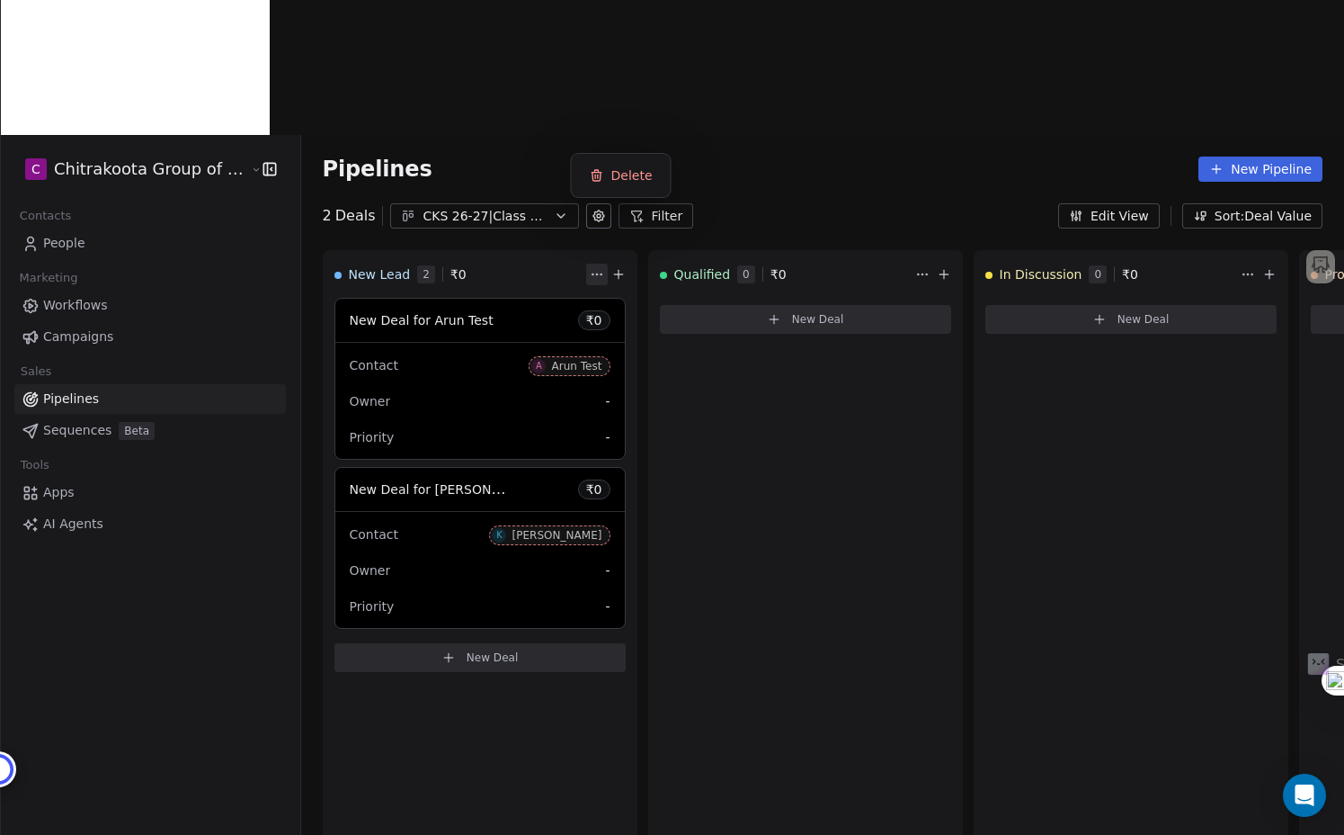
click at [581, 143] on html "C Chitrakoota Group of Institutions Contacts People Marketing Workflows Campaig…" at bounding box center [672, 484] width 1344 height 969
click at [525, 131] on html "C Chitrakoota Group of Institutions Contacts People Marketing Workflows Campaig…" at bounding box center [672, 484] width 1344 height 969
click at [417, 265] on span "2" at bounding box center [426, 274] width 18 height 18
click at [630, 209] on icon at bounding box center [637, 216] width 14 height 14
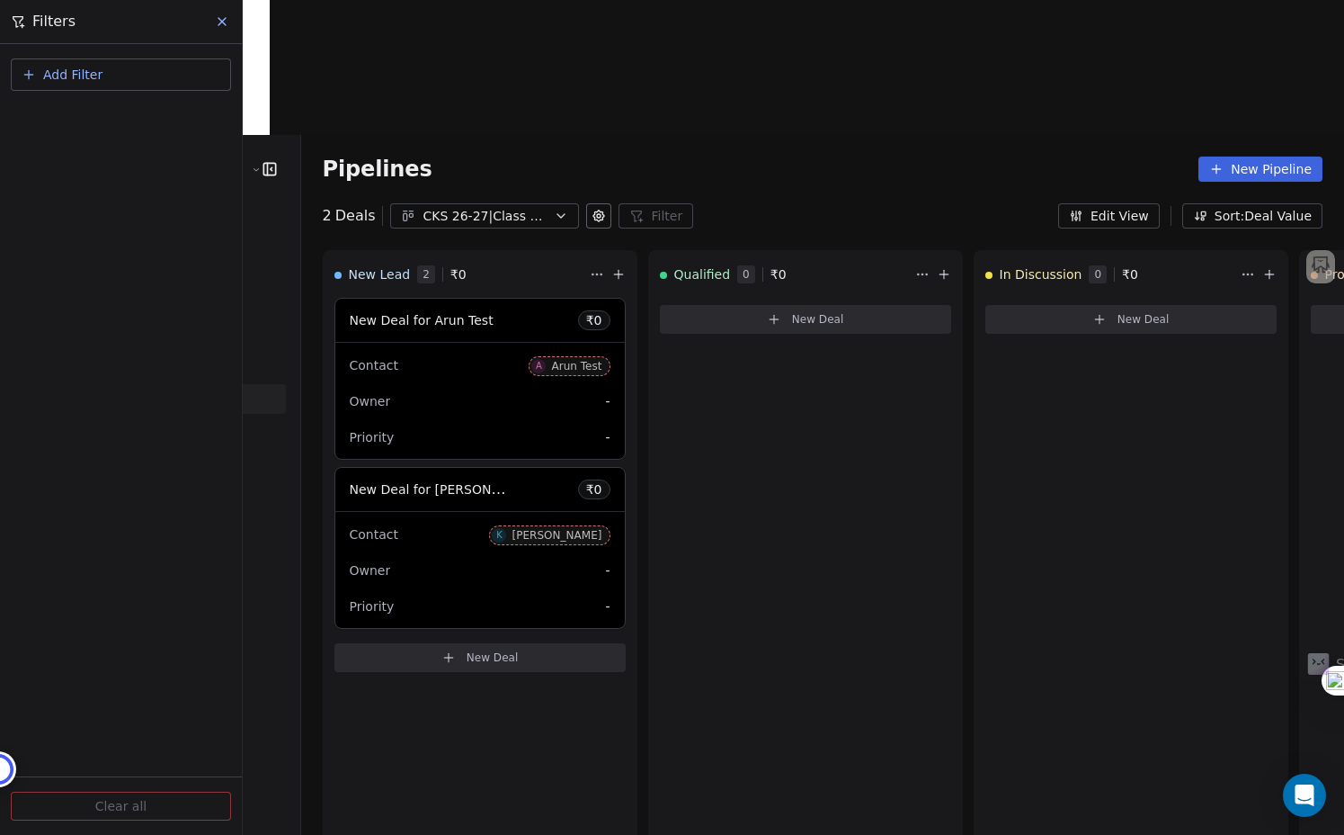
click at [90, 71] on span "Add Filter" at bounding box center [72, 75] width 59 height 19
click at [125, 145] on span "Contact properties" at bounding box center [88, 146] width 117 height 19
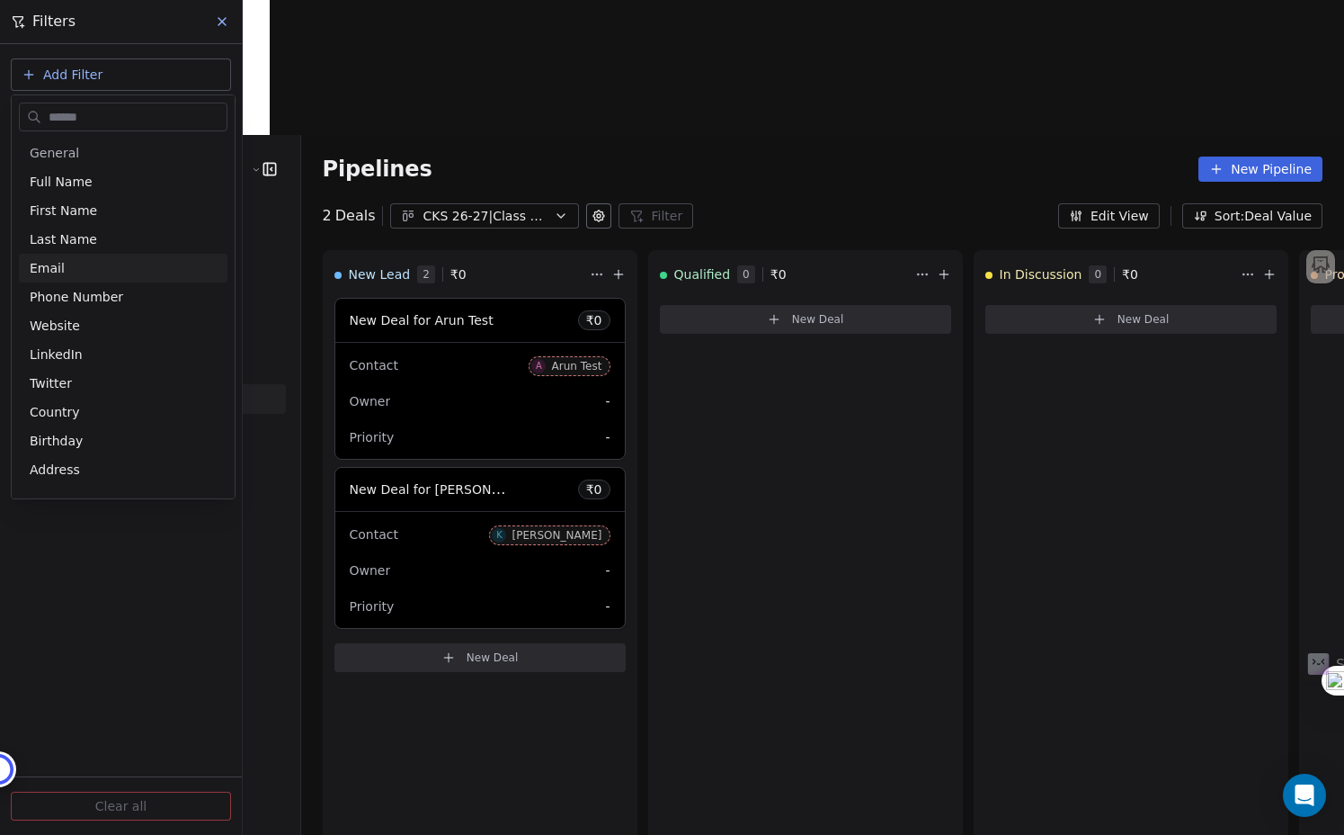
click at [532, 35] on html "C Chitrakoota Group of Institutions Contacts People Marketing Workflows Campaig…" at bounding box center [672, 484] width 1344 height 969
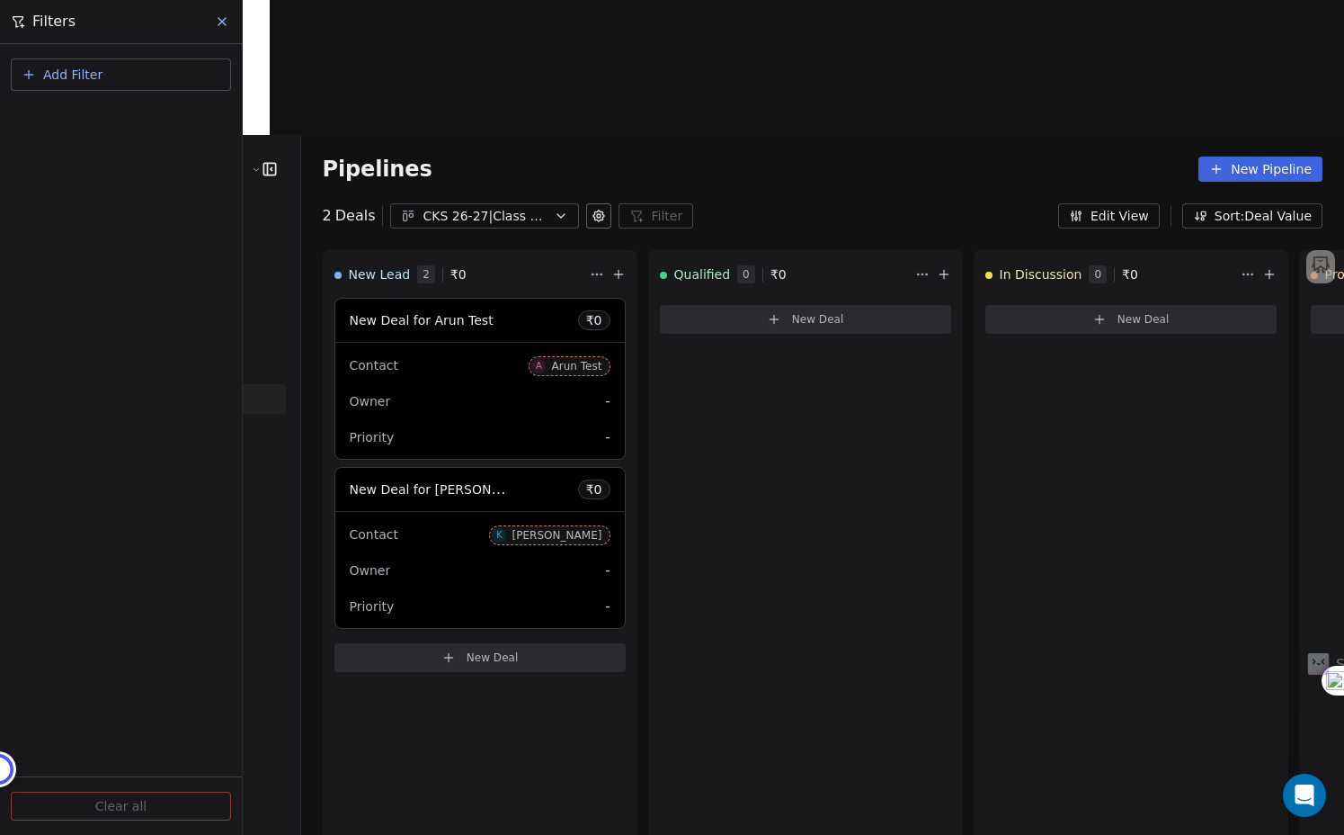
click at [218, 15] on icon at bounding box center [222, 21] width 14 height 14
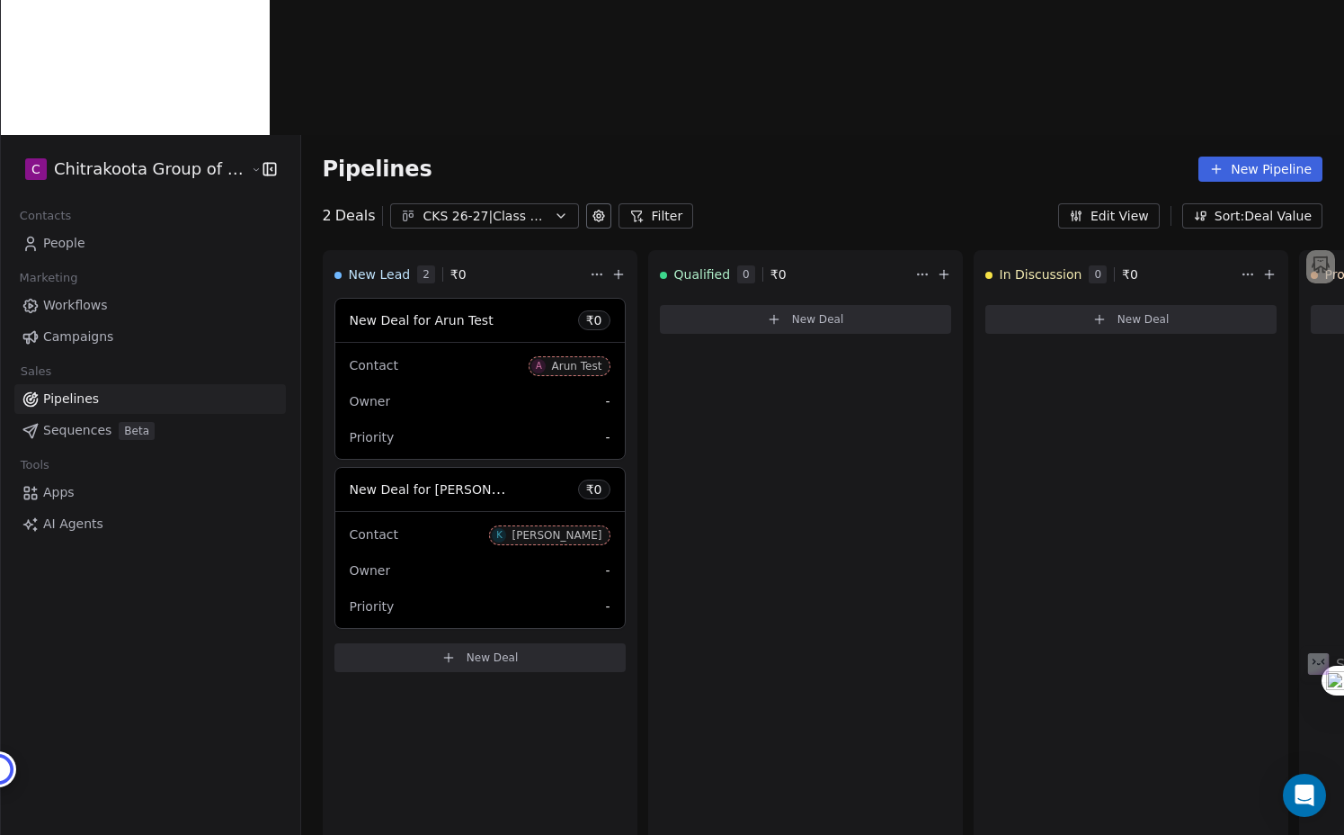
click at [592, 209] on icon at bounding box center [599, 216] width 14 height 14
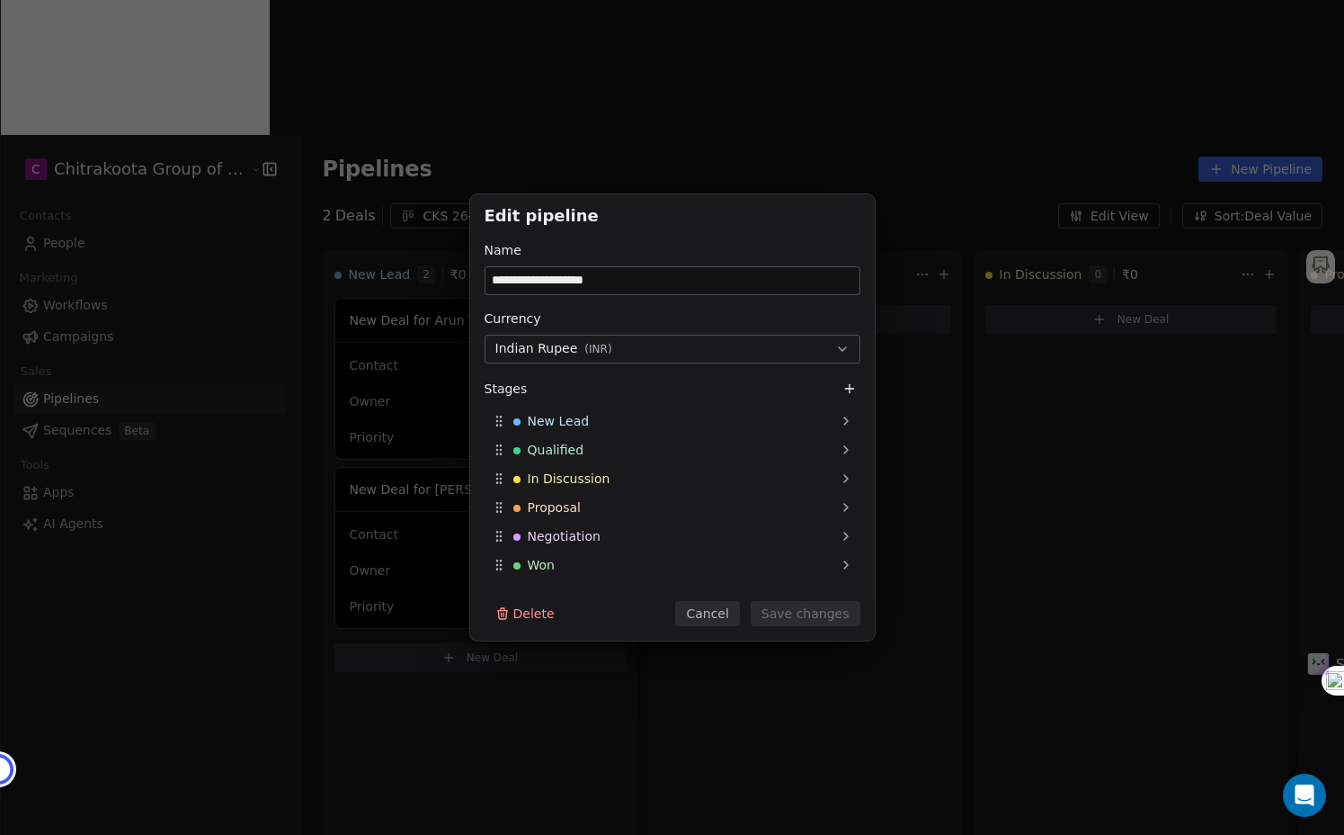
click at [692, 347] on button "Indian Rupee ( INR )" at bounding box center [673, 349] width 376 height 29
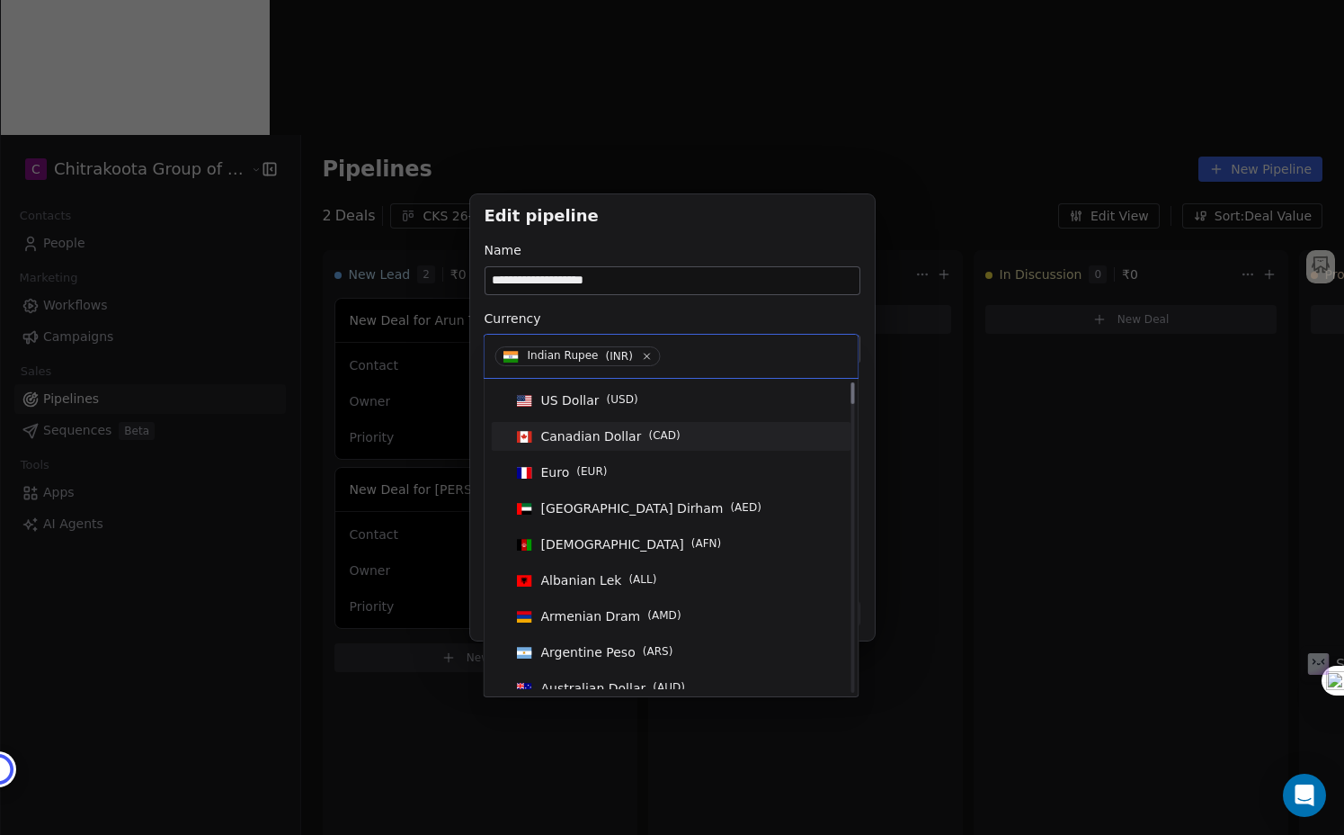
click at [762, 127] on div "**********" at bounding box center [672, 417] width 1344 height 835
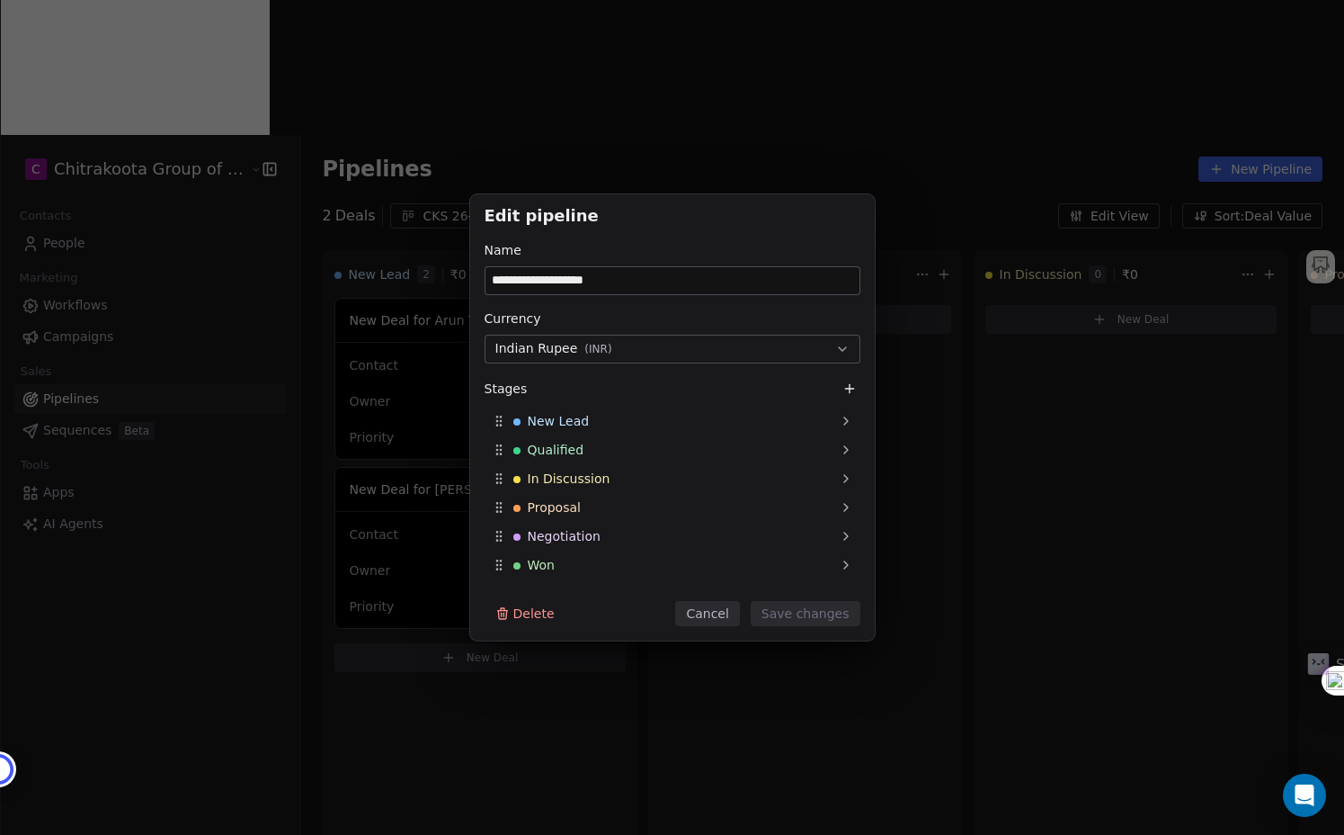
click at [843, 103] on div "**********" at bounding box center [672, 417] width 1344 height 835
click at [702, 610] on button "Cancel" at bounding box center [707, 613] width 64 height 25
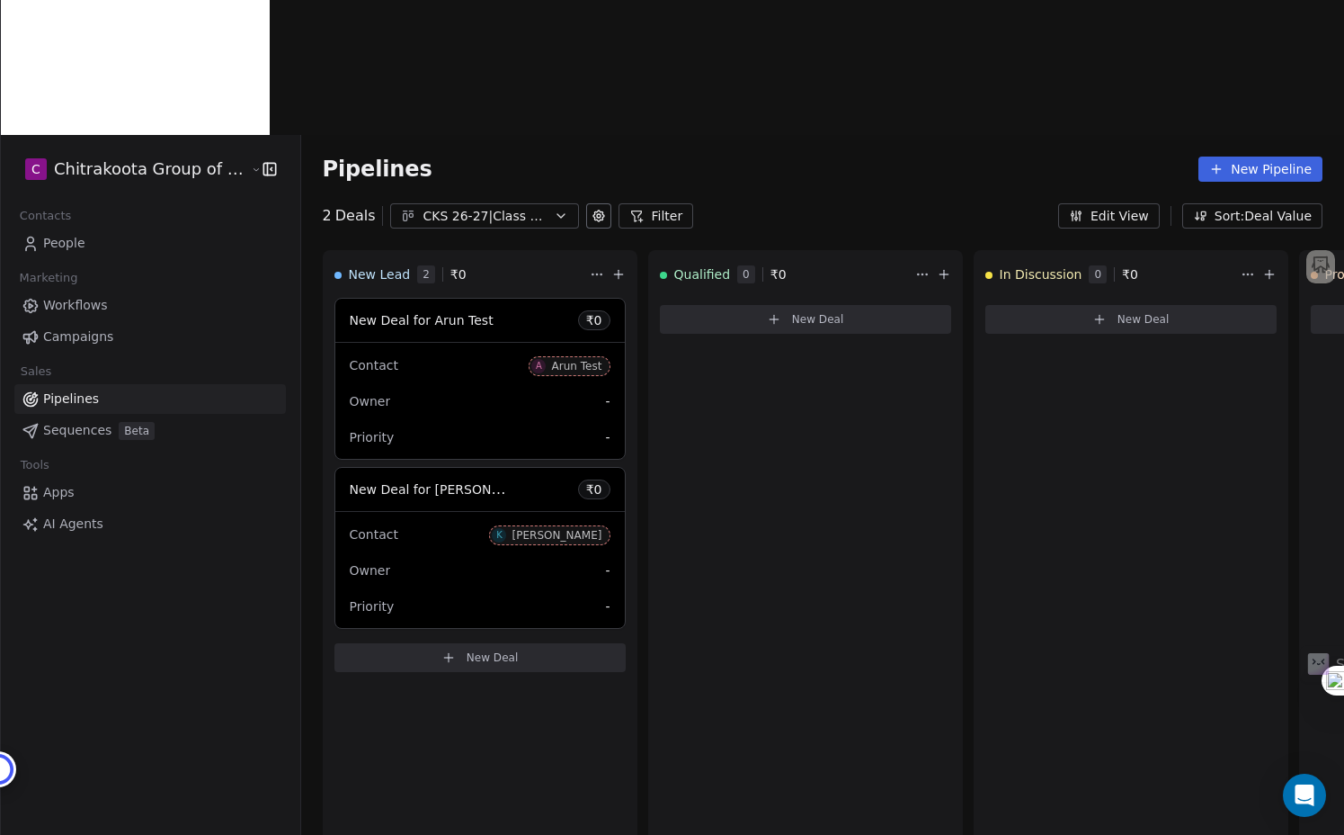
click at [1133, 203] on button "Edit View" at bounding box center [1109, 215] width 102 height 25
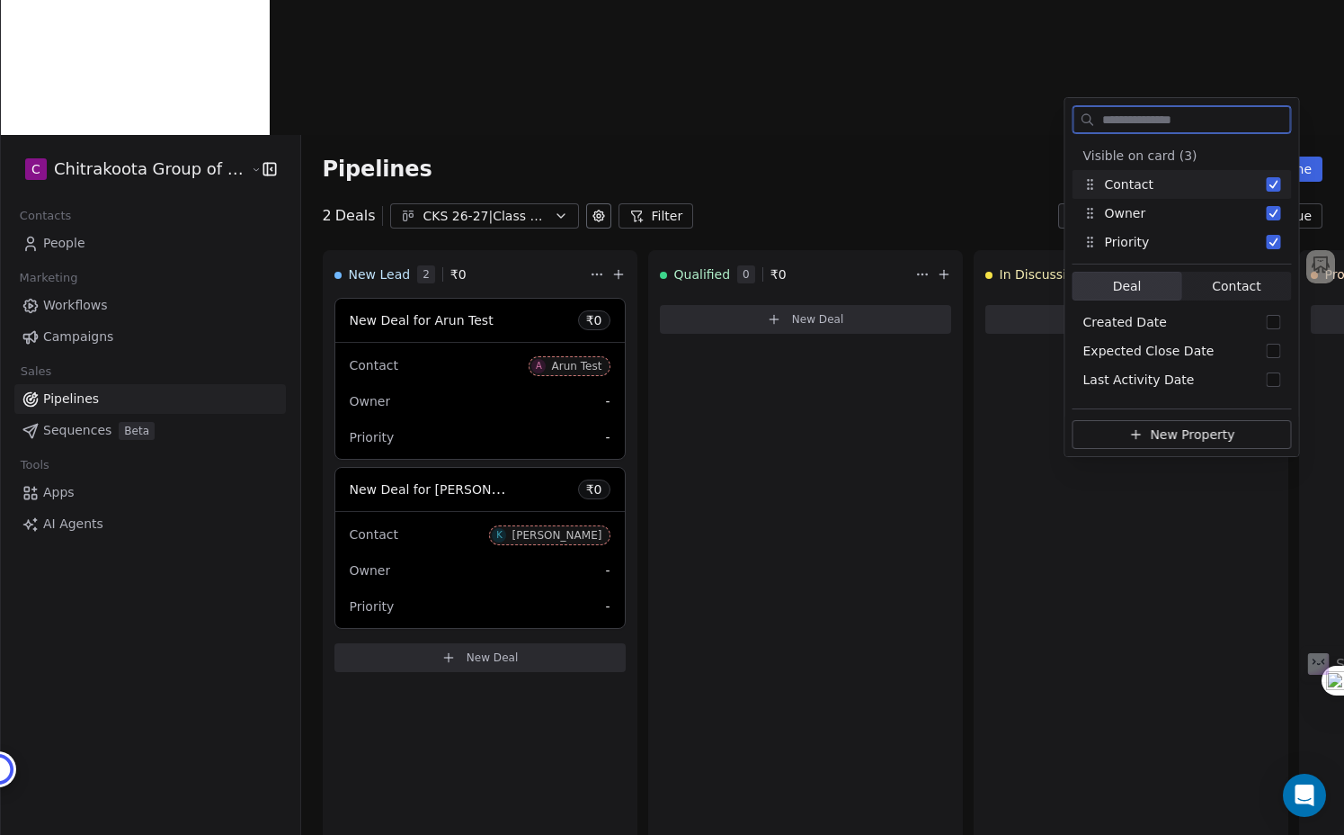
click at [1277, 183] on button "Suggestions" at bounding box center [1274, 184] width 14 height 14
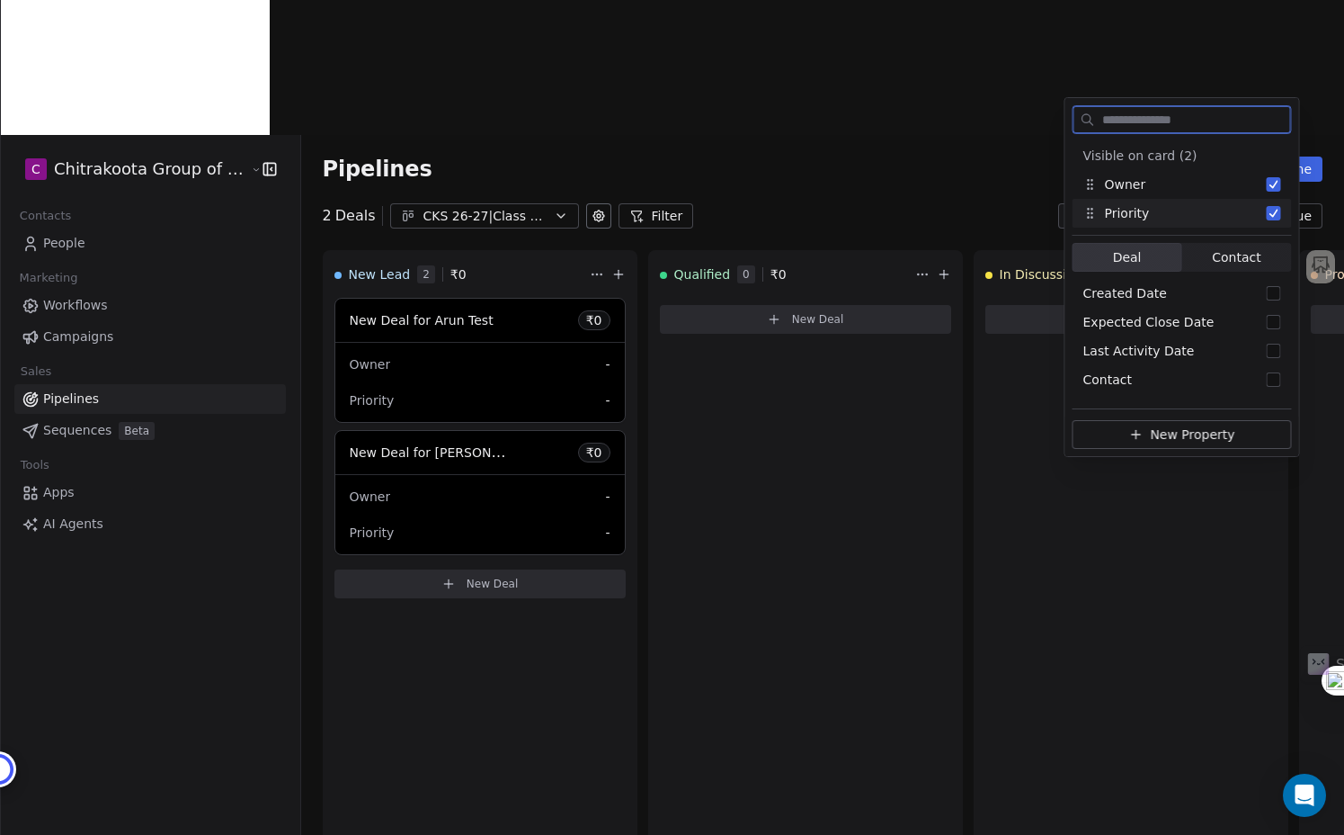
click at [1273, 212] on button "Suggestions" at bounding box center [1274, 213] width 14 height 14
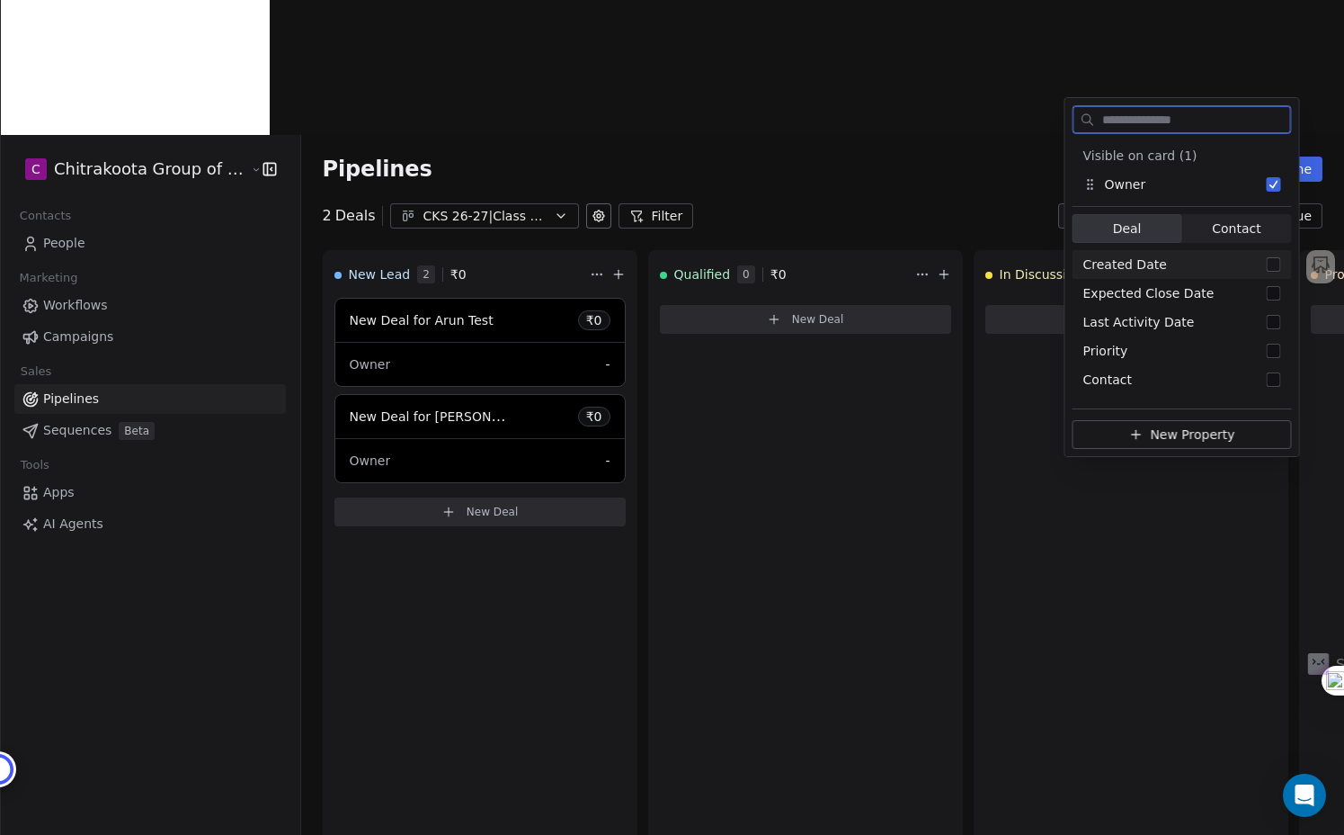
click at [1243, 231] on span "Contact" at bounding box center [1236, 228] width 49 height 19
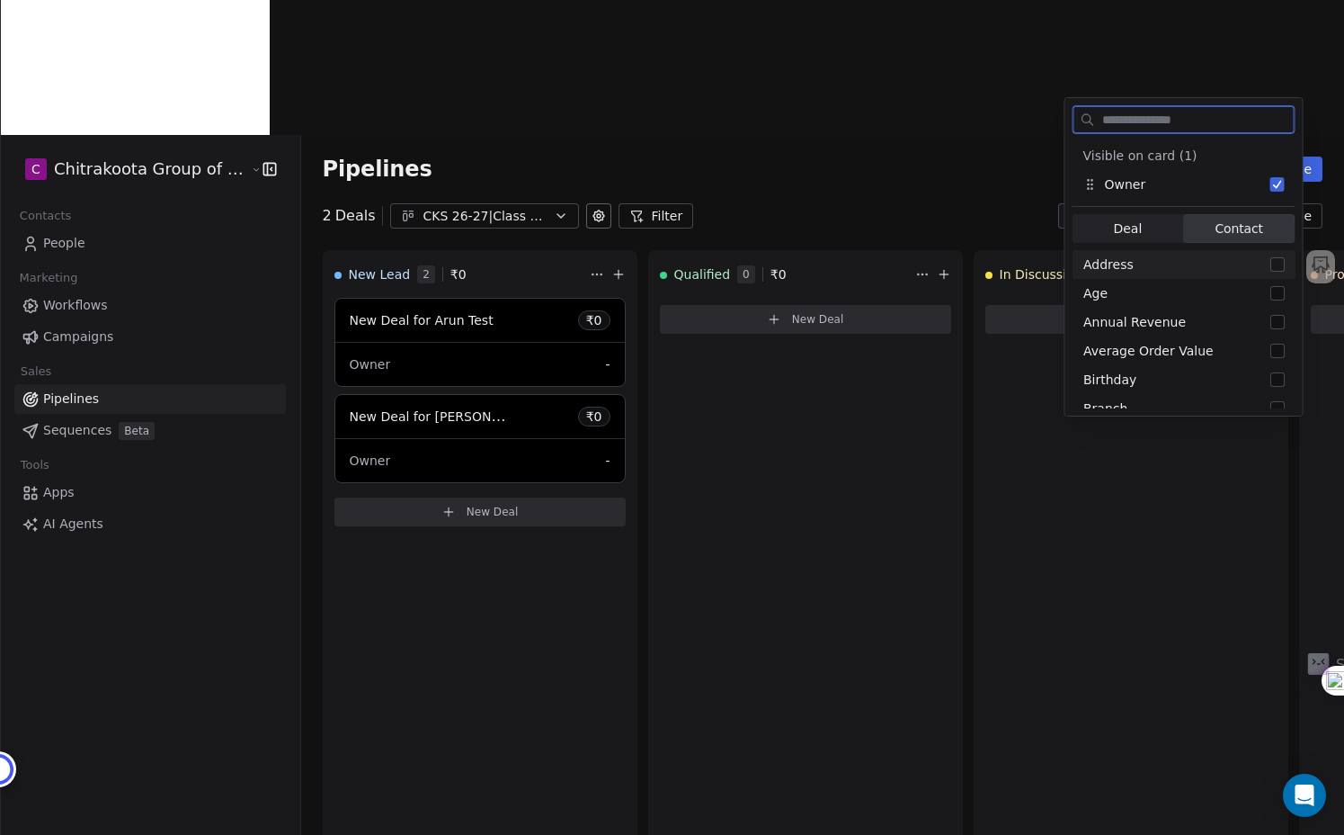
click at [1143, 222] on span "Deal Deal" at bounding box center [1129, 228] width 112 height 29
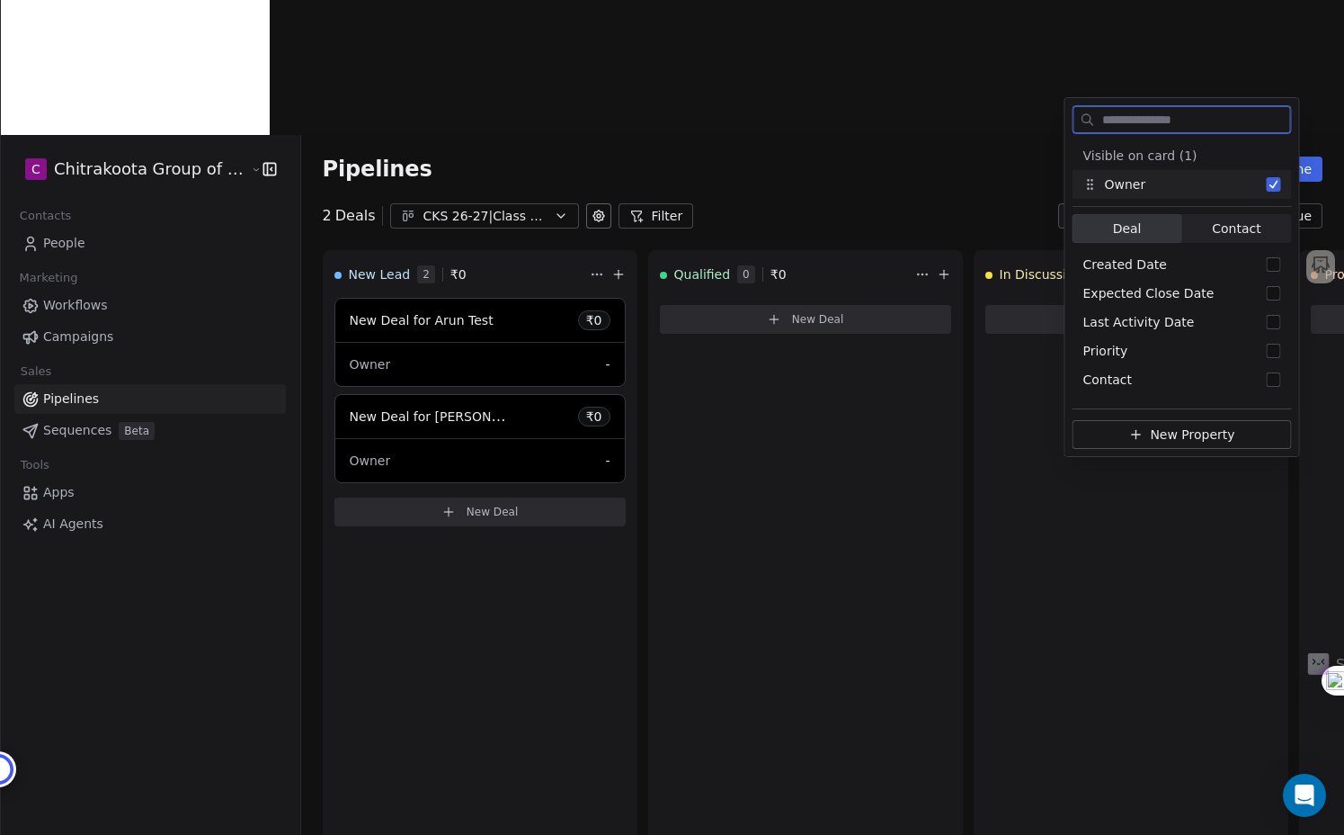
click at [1275, 186] on button "Suggestions" at bounding box center [1274, 184] width 14 height 14
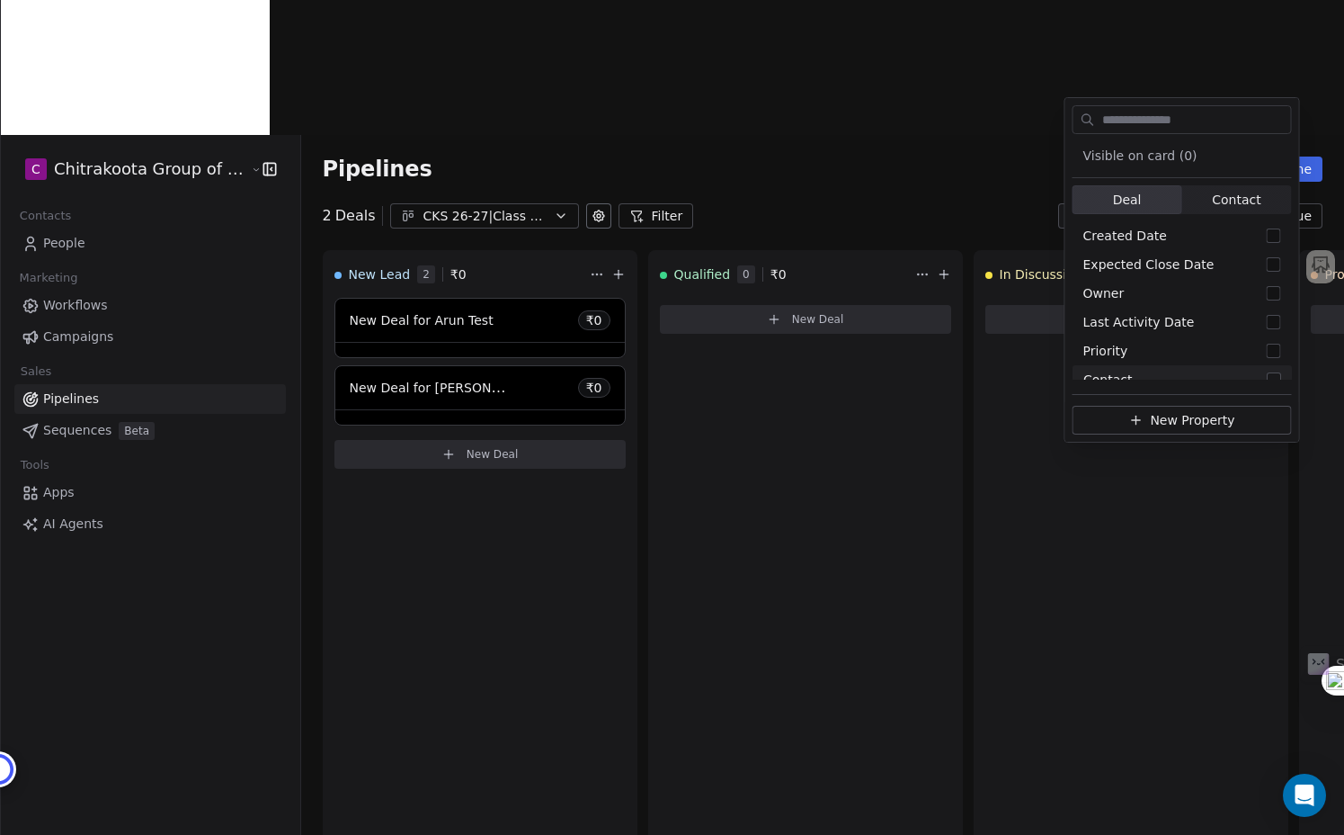
click at [1013, 135] on div "Pipelines New Pipeline" at bounding box center [822, 169] width 1043 height 68
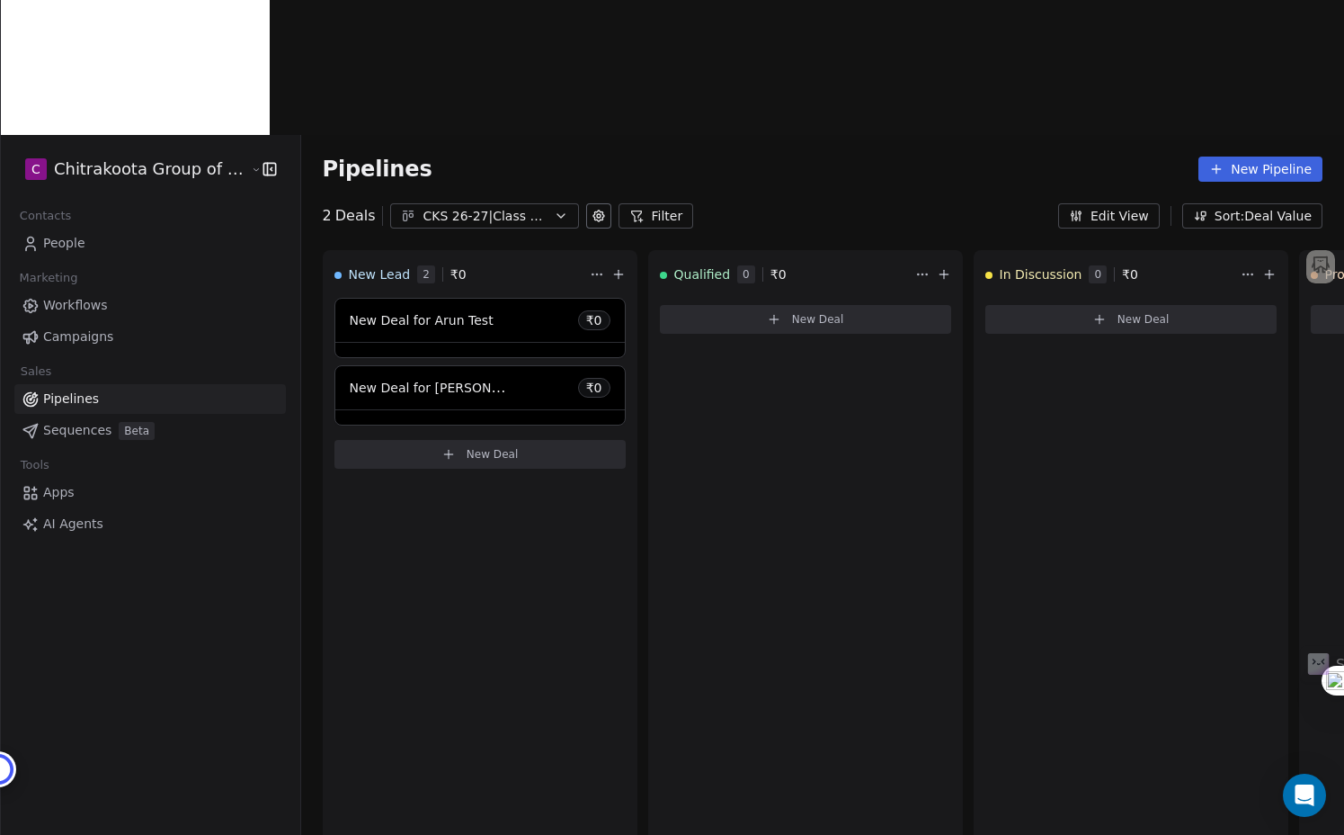
click at [1290, 203] on button "Sort: Deal Value" at bounding box center [1253, 215] width 140 height 25
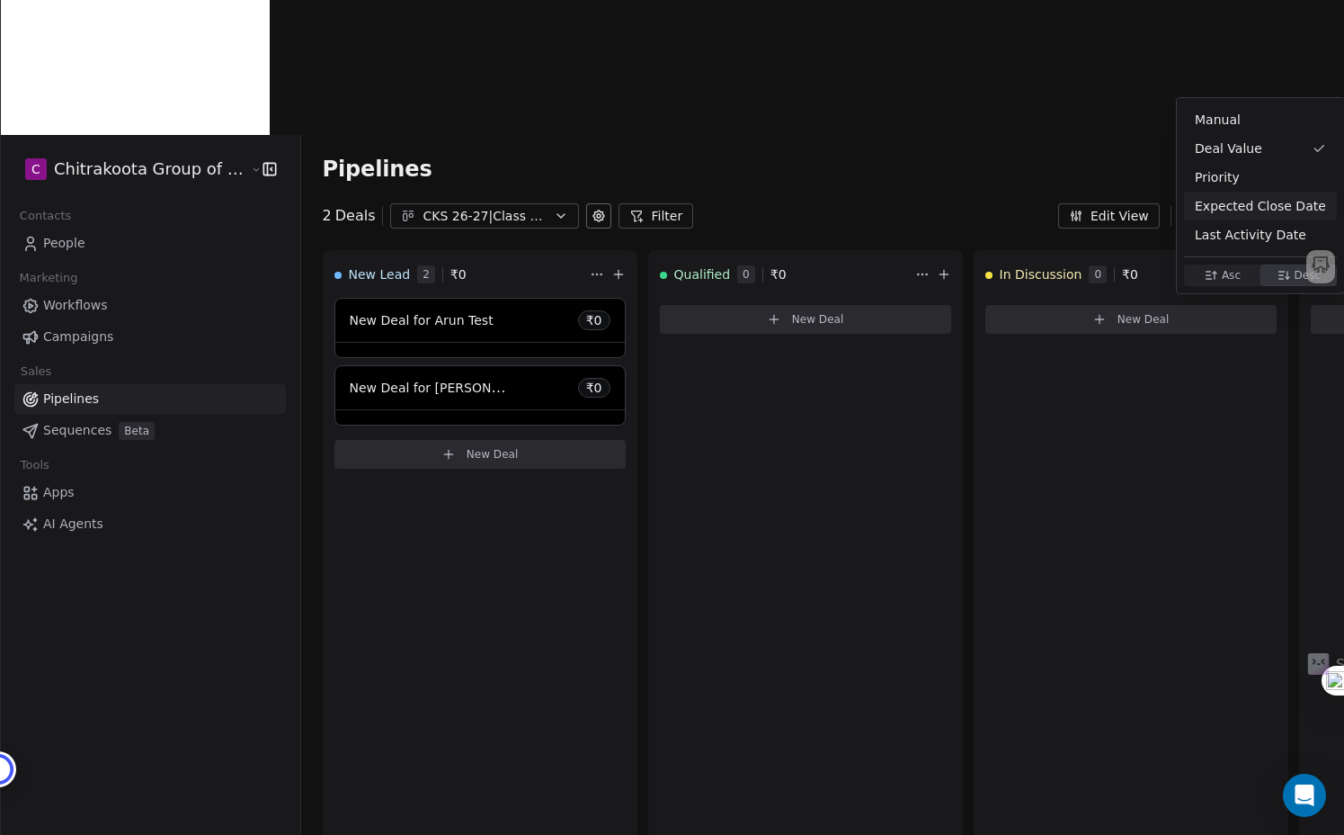
click at [958, 51] on html "C Chitrakoota Group of Institutions Contacts People Marketing Workflows Campaig…" at bounding box center [672, 484] width 1344 height 969
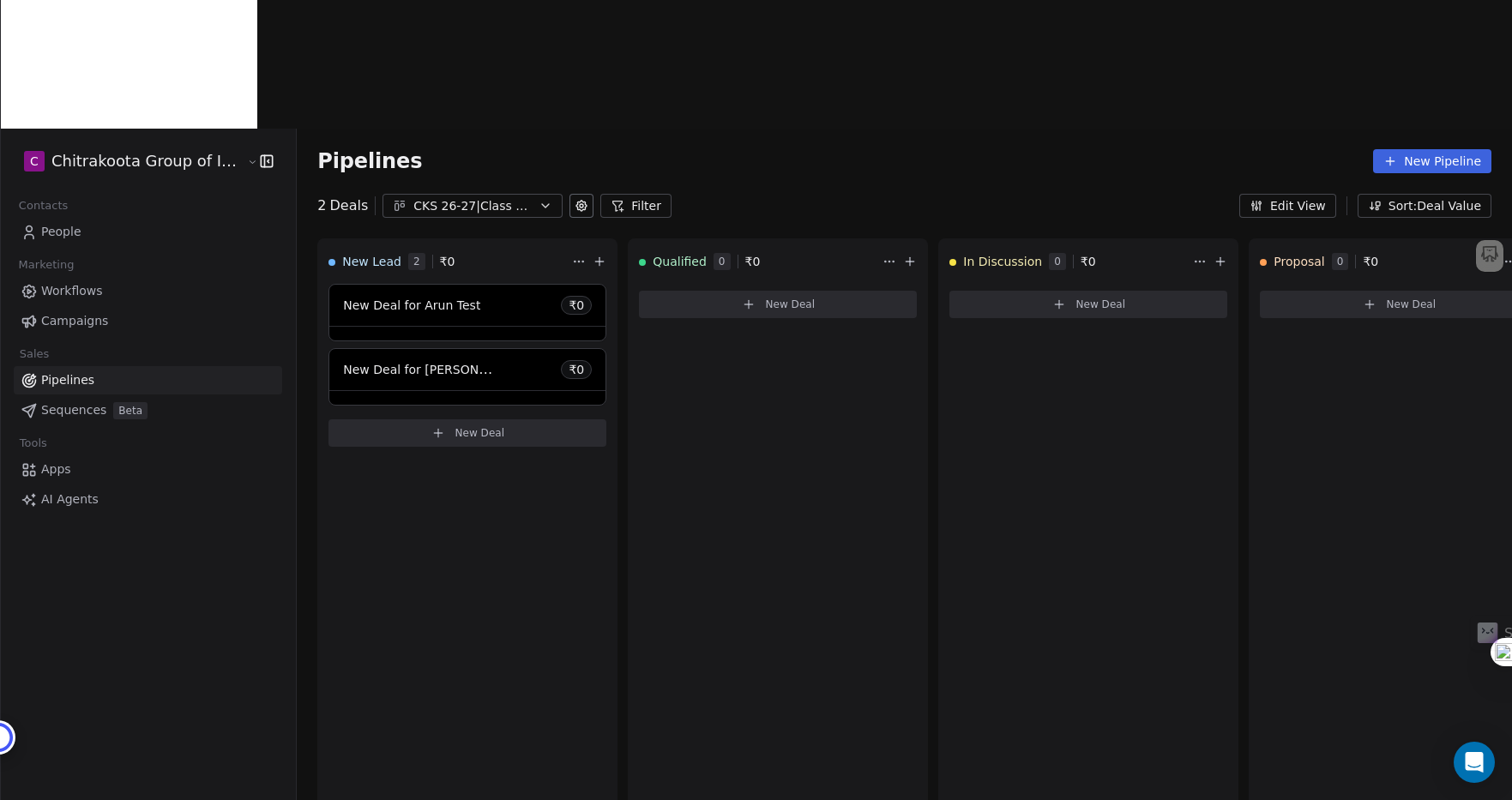
click at [82, 217] on link "People" at bounding box center [147, 232] width 268 height 29
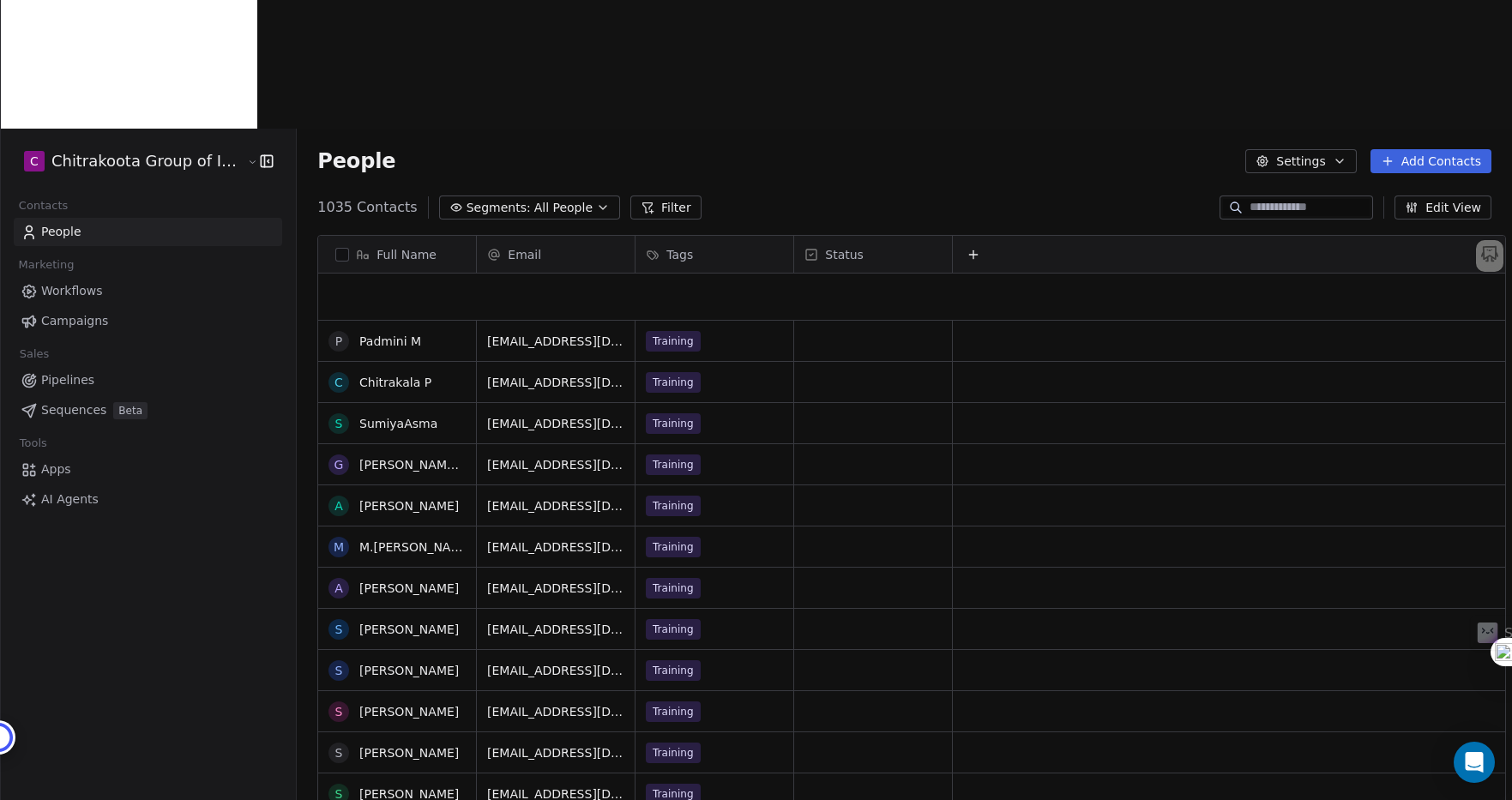
scroll to position [1675, 0]
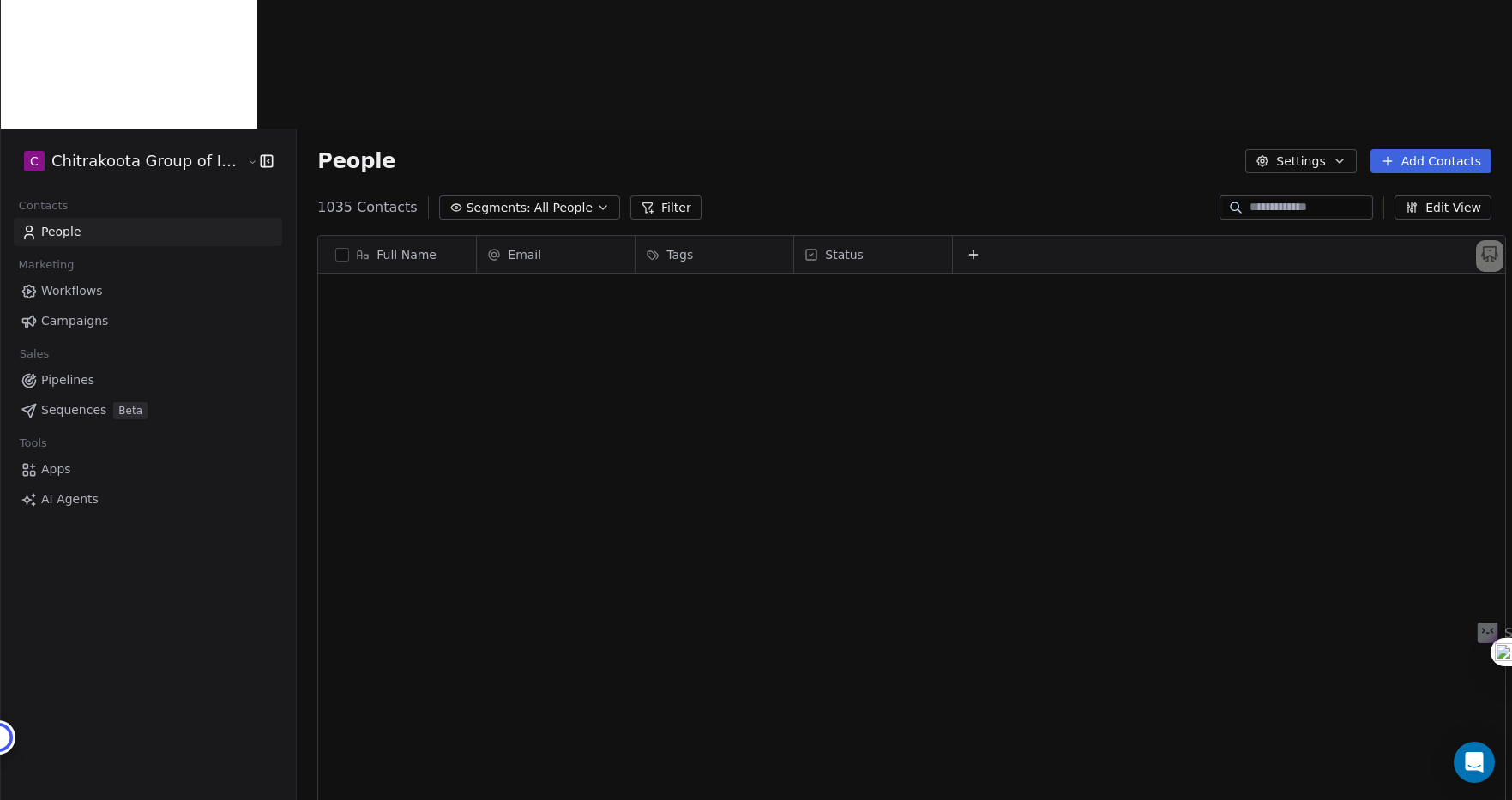
scroll to position [704, 1231]
